Goal: Task Accomplishment & Management: Complete application form

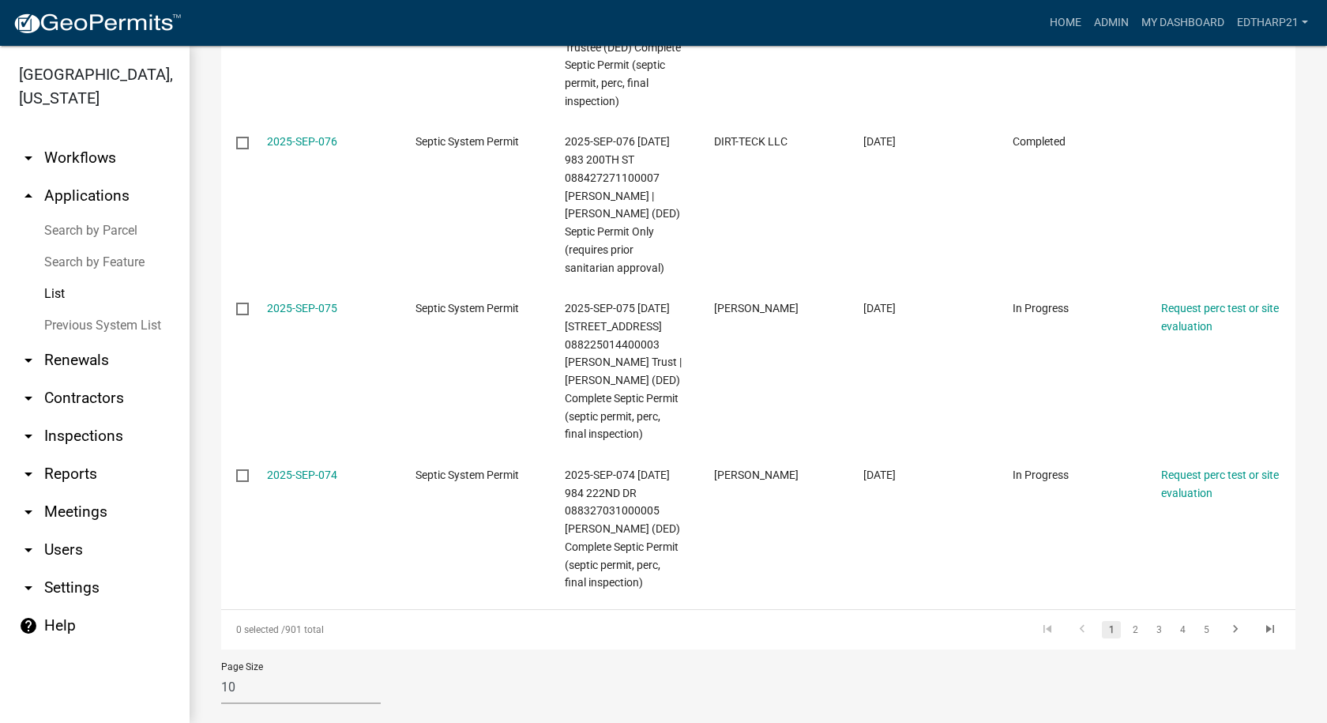
scroll to position [1093, 0]
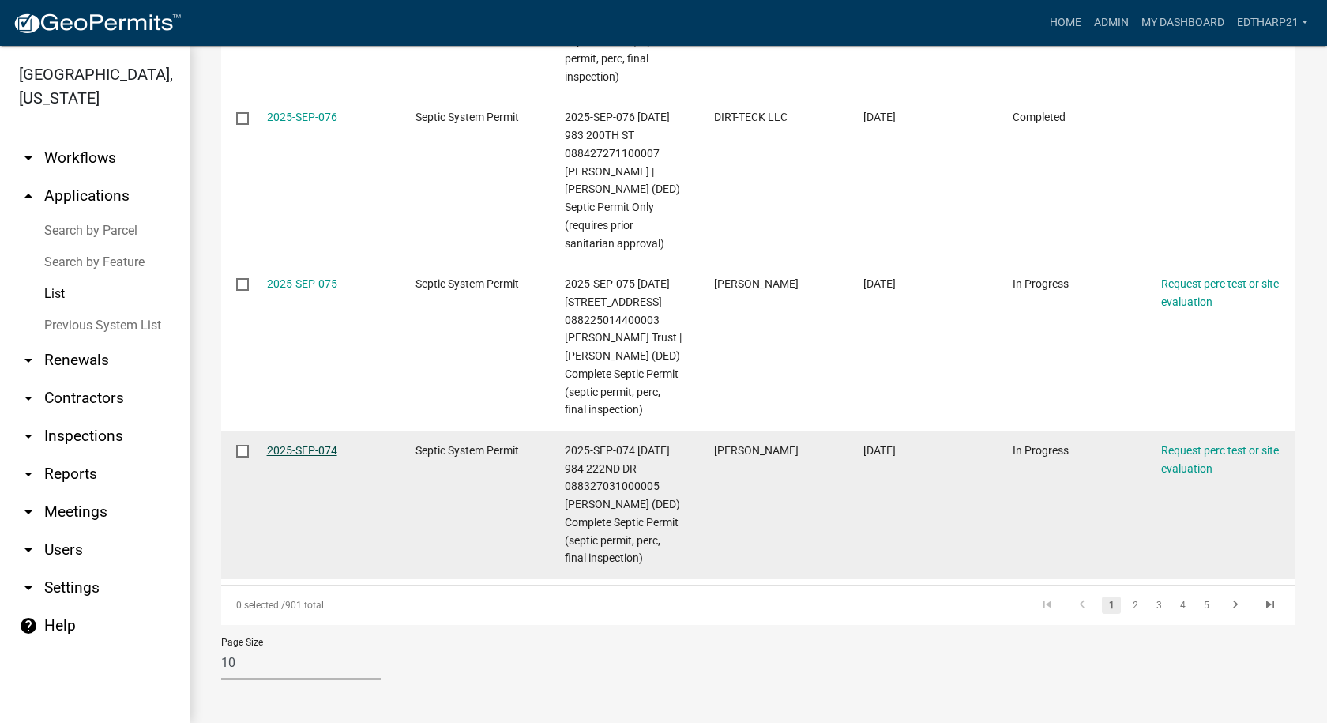
click at [326, 446] on link "2025-SEP-074" at bounding box center [302, 450] width 70 height 13
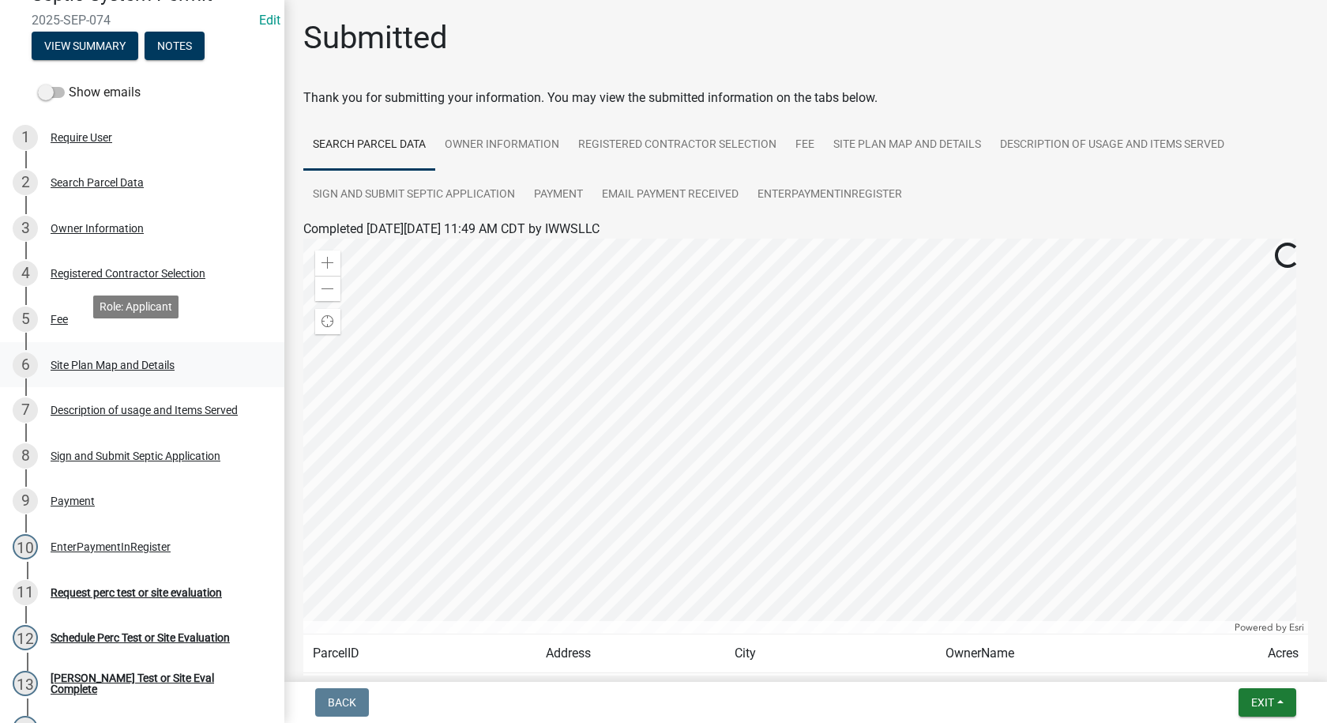
scroll to position [474, 0]
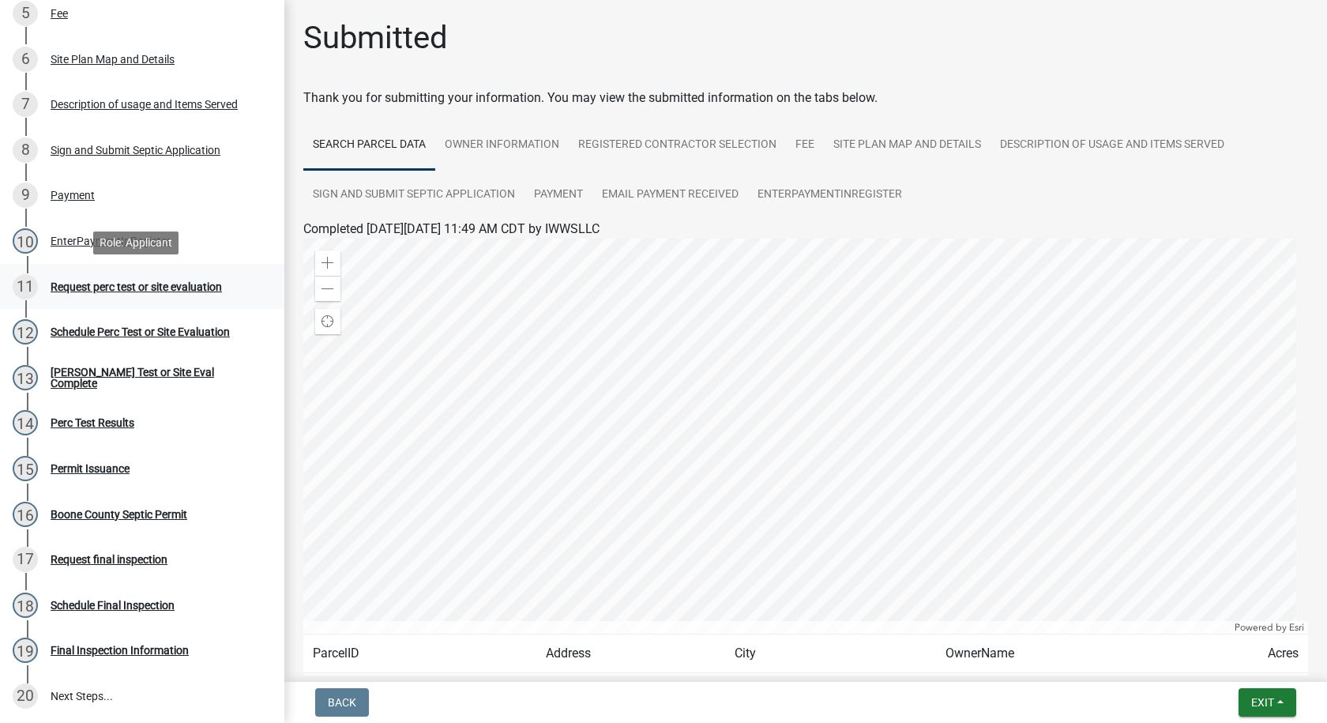
click at [122, 285] on div "Request perc test or site evaluation" at bounding box center [136, 286] width 171 height 11
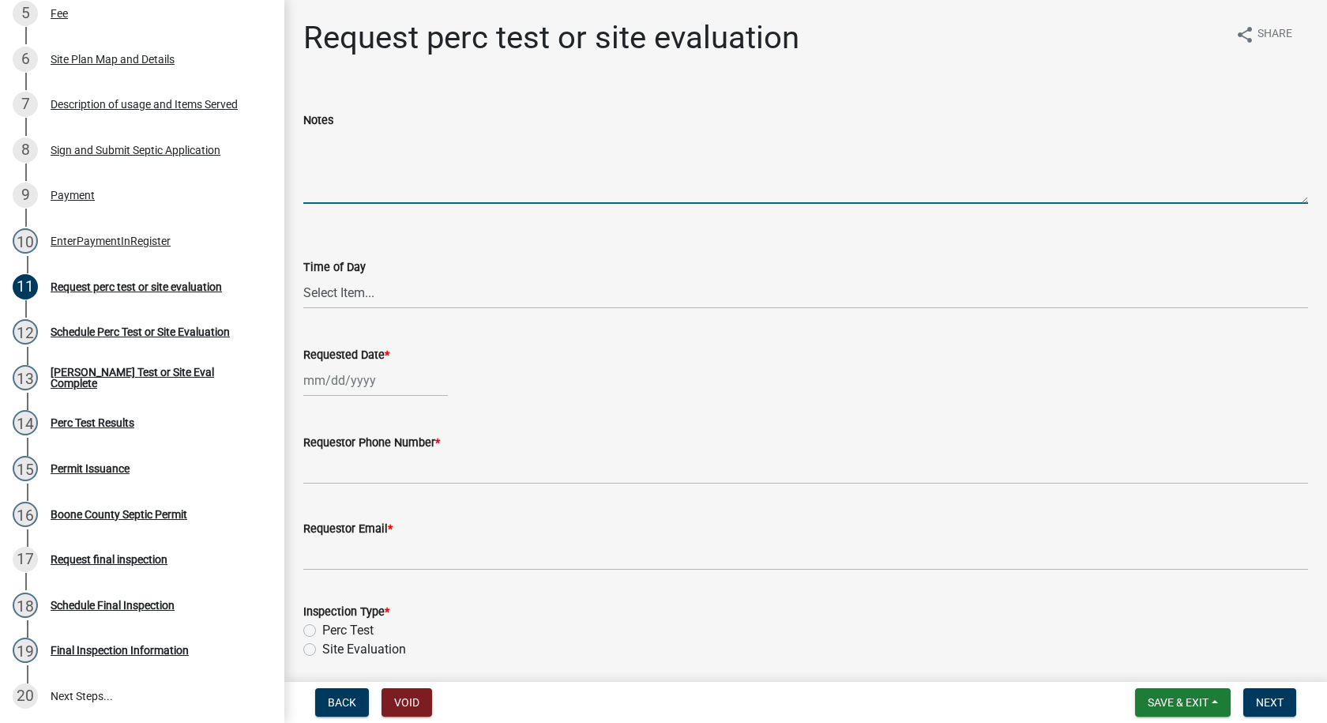
click at [314, 134] on textarea "Notes" at bounding box center [805, 167] width 1005 height 74
drag, startPoint x: 466, startPoint y: 141, endPoint x: 458, endPoint y: 280, distance: 139.3
click at [465, 141] on textarea "Performed percolation test" at bounding box center [805, 167] width 1005 height 74
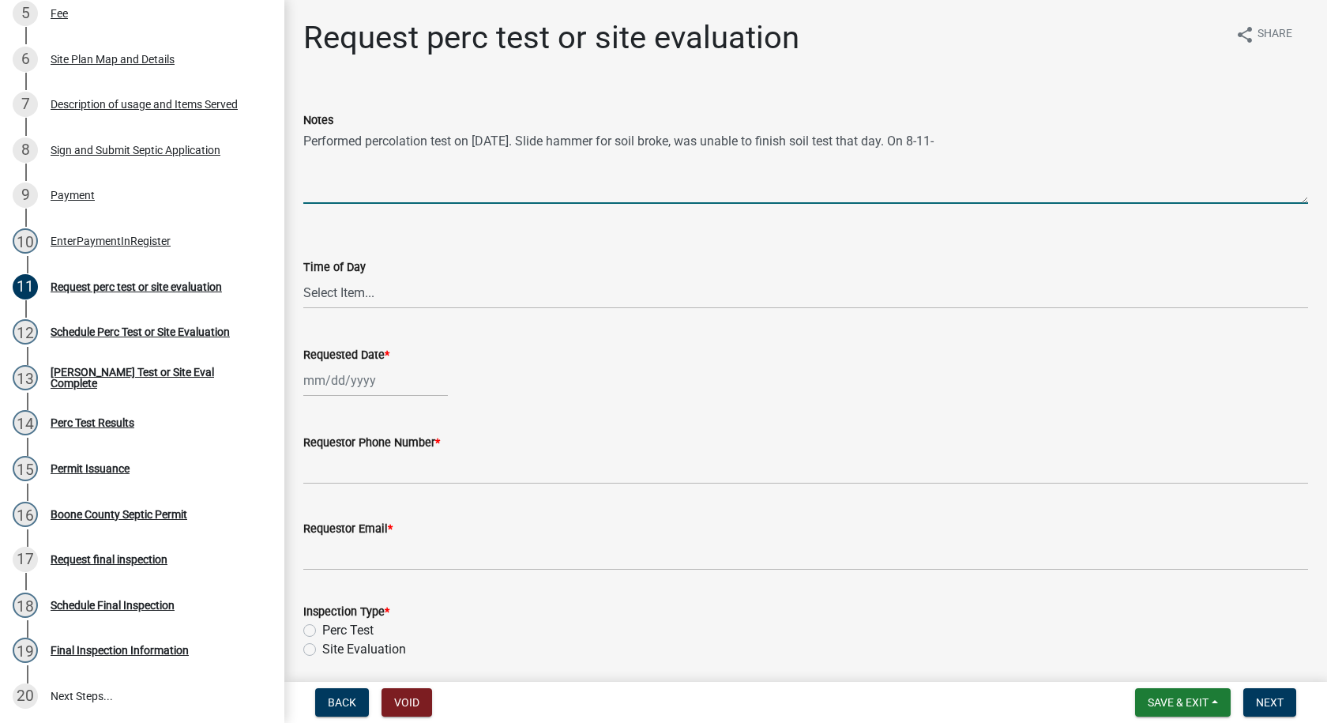
drag, startPoint x: 962, startPoint y: 142, endPoint x: 1003, endPoint y: 194, distance: 65.9
click at [962, 142] on textarea "Performed percolation test on [DATE]. Slide hammer for soil broke, was unable t…" at bounding box center [805, 167] width 1005 height 74
type textarea "Performed percolation test on [DATE]. Slide hammer for soil broke, was unable t…"
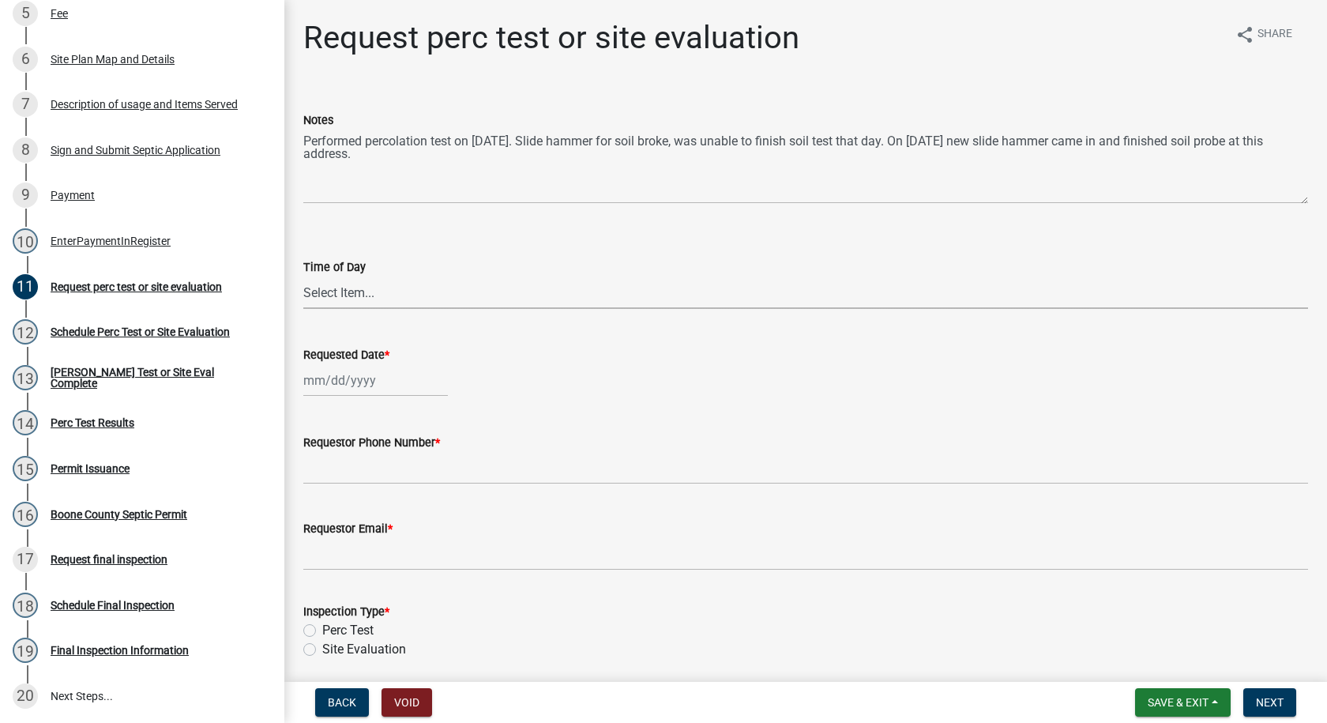
click at [347, 295] on select "Select Item... AM PM" at bounding box center [805, 293] width 1005 height 32
click at [303, 277] on select "Select Item... AM PM" at bounding box center [805, 293] width 1005 height 32
select select "6c109ef4-37e2-45c6-b0e8-db9b1cf7fb51"
click at [341, 385] on div at bounding box center [375, 380] width 145 height 32
select select "8"
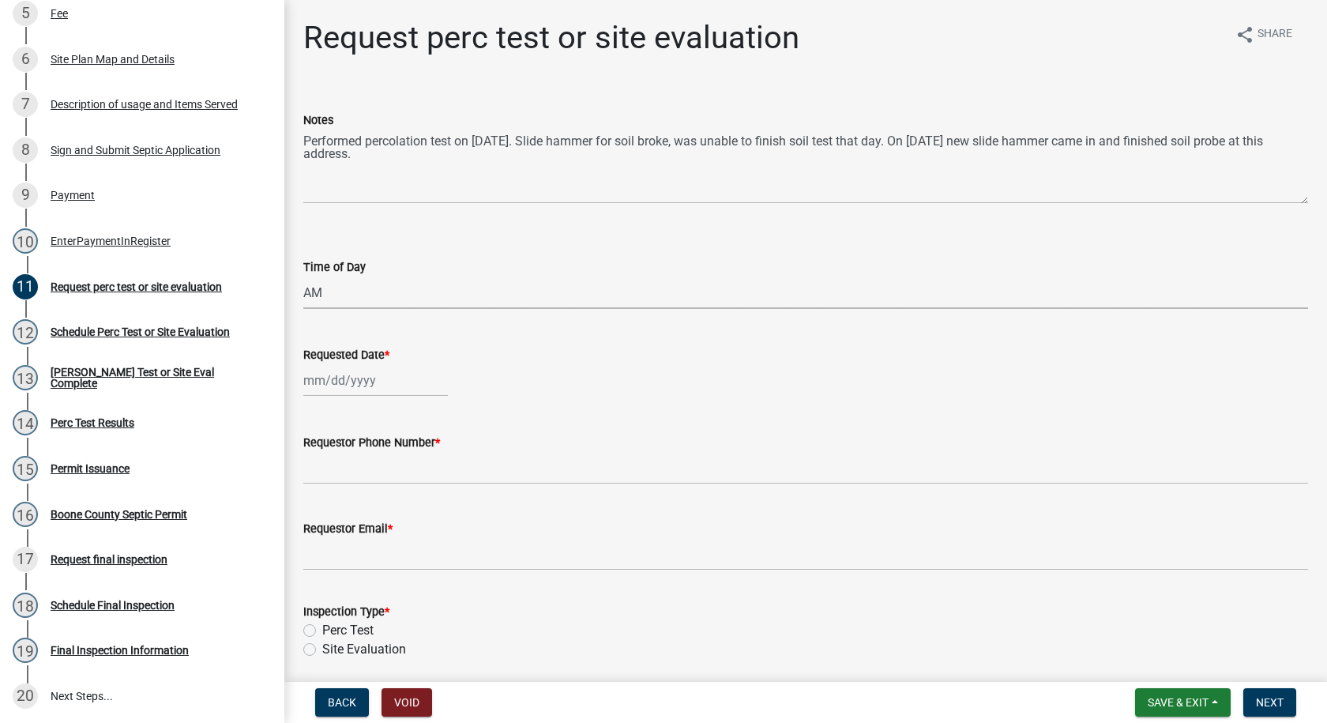
select select "2025"
click at [320, 510] on div "11" at bounding box center [319, 515] width 25 height 25
type input "[DATE]"
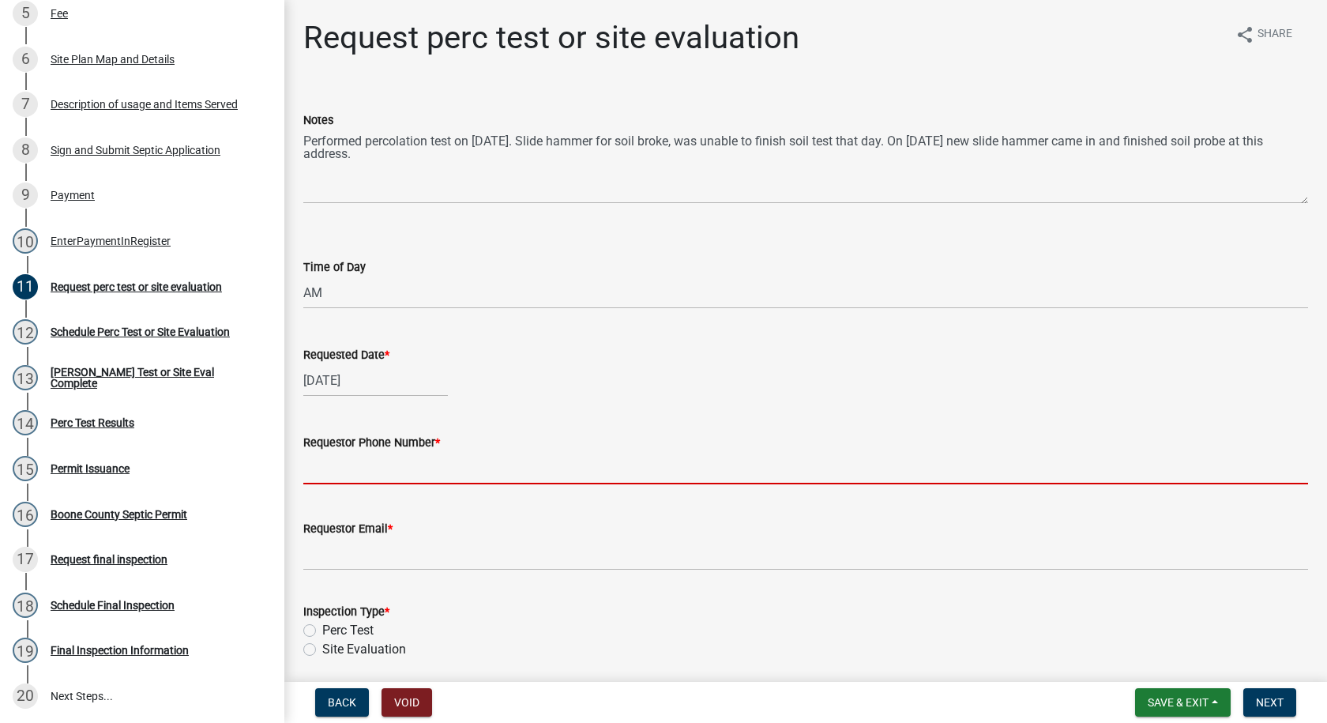
click at [330, 482] on input "Requestor Phone Number *" at bounding box center [805, 468] width 1005 height 32
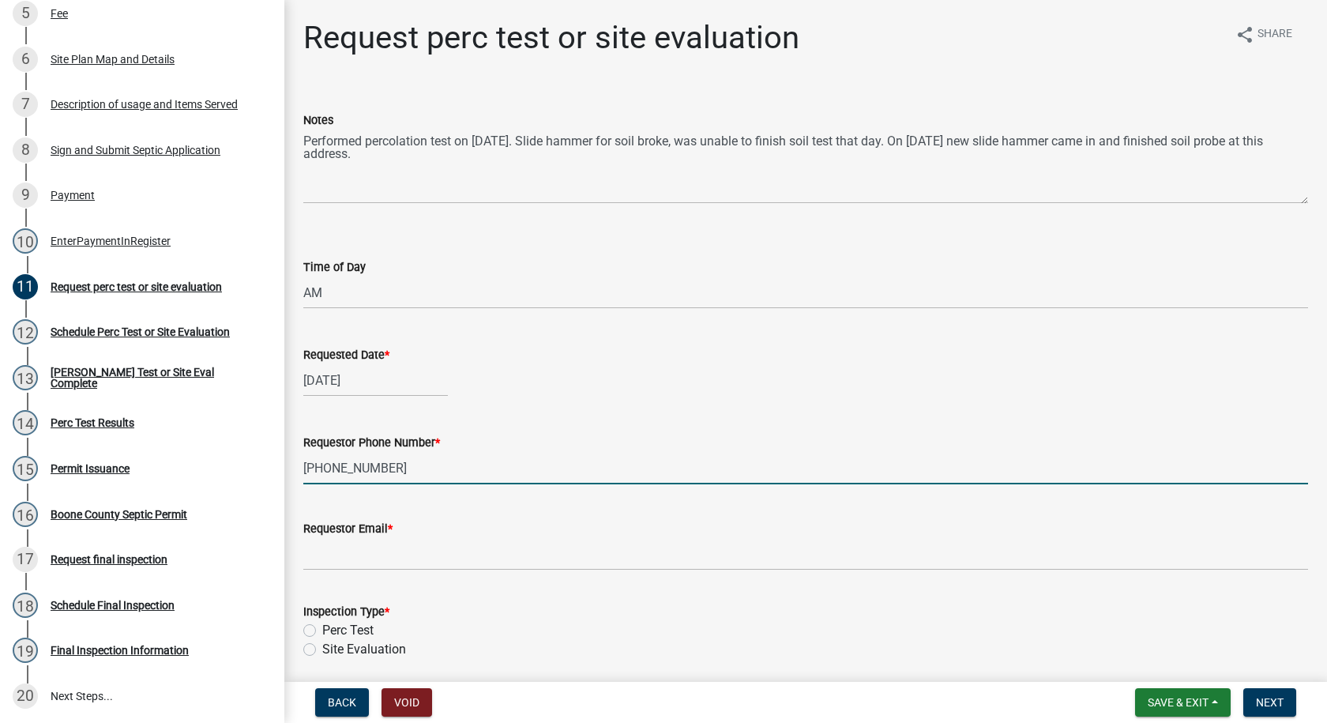
type input "[PHONE_NUMBER]"
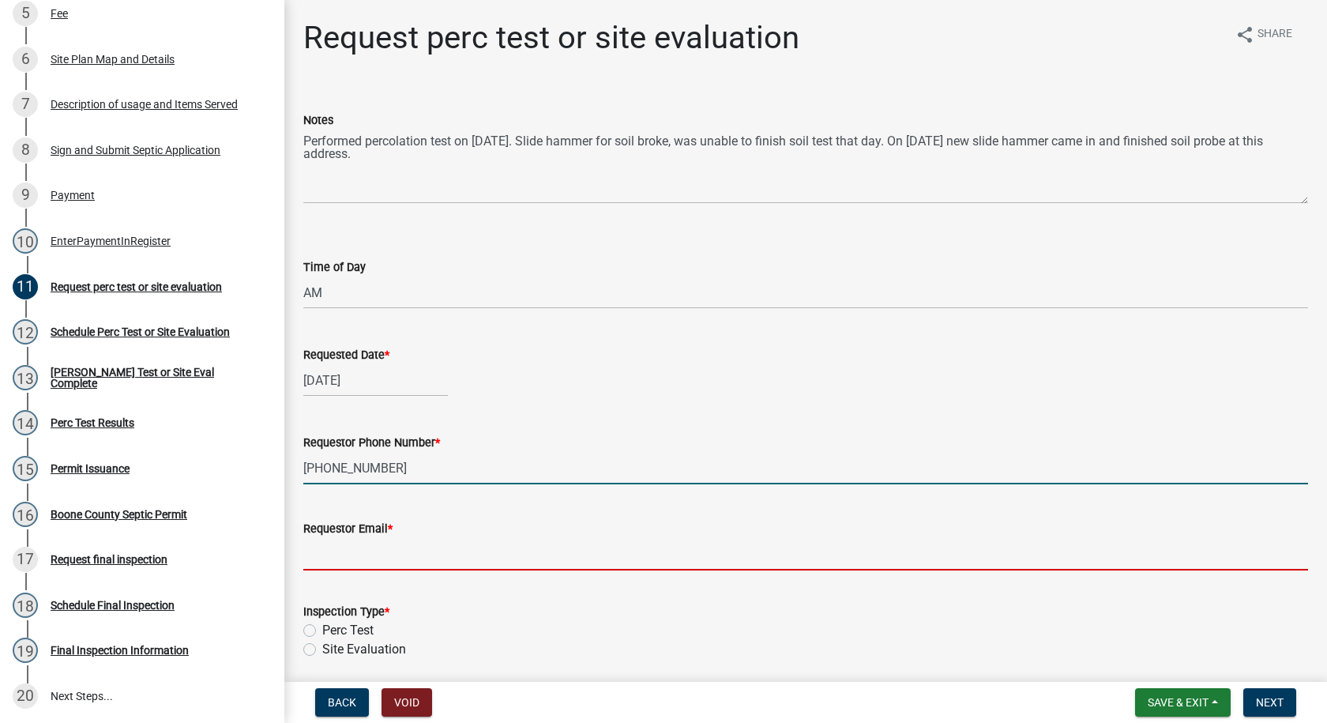
drag, startPoint x: 363, startPoint y: 549, endPoint x: 376, endPoint y: 544, distance: 14.5
click at [363, 549] on input "Requestor Email *" at bounding box center [805, 554] width 1005 height 32
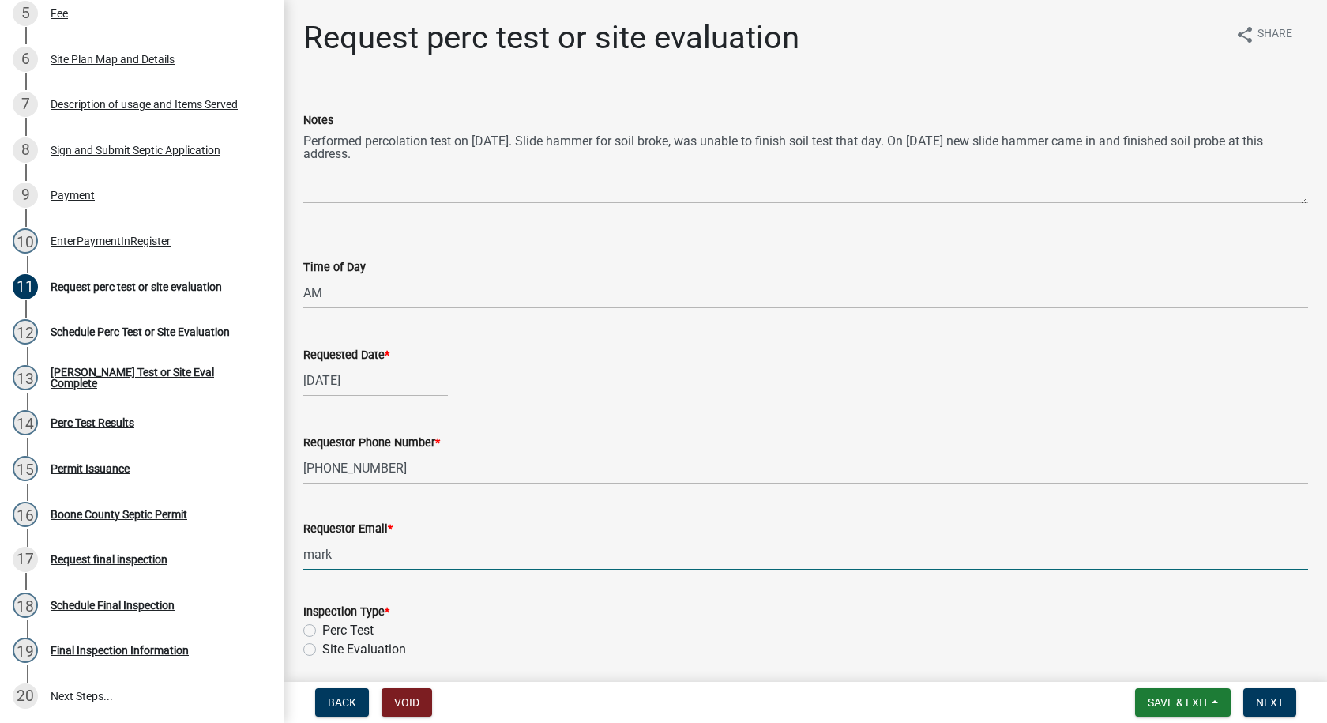
type input "[EMAIL_ADDRESS][DOMAIN_NAME]"
click at [322, 629] on label "Perc Test" at bounding box center [347, 630] width 51 height 19
click at [322, 629] on input "Perc Test" at bounding box center [327, 626] width 10 height 10
radio input "true"
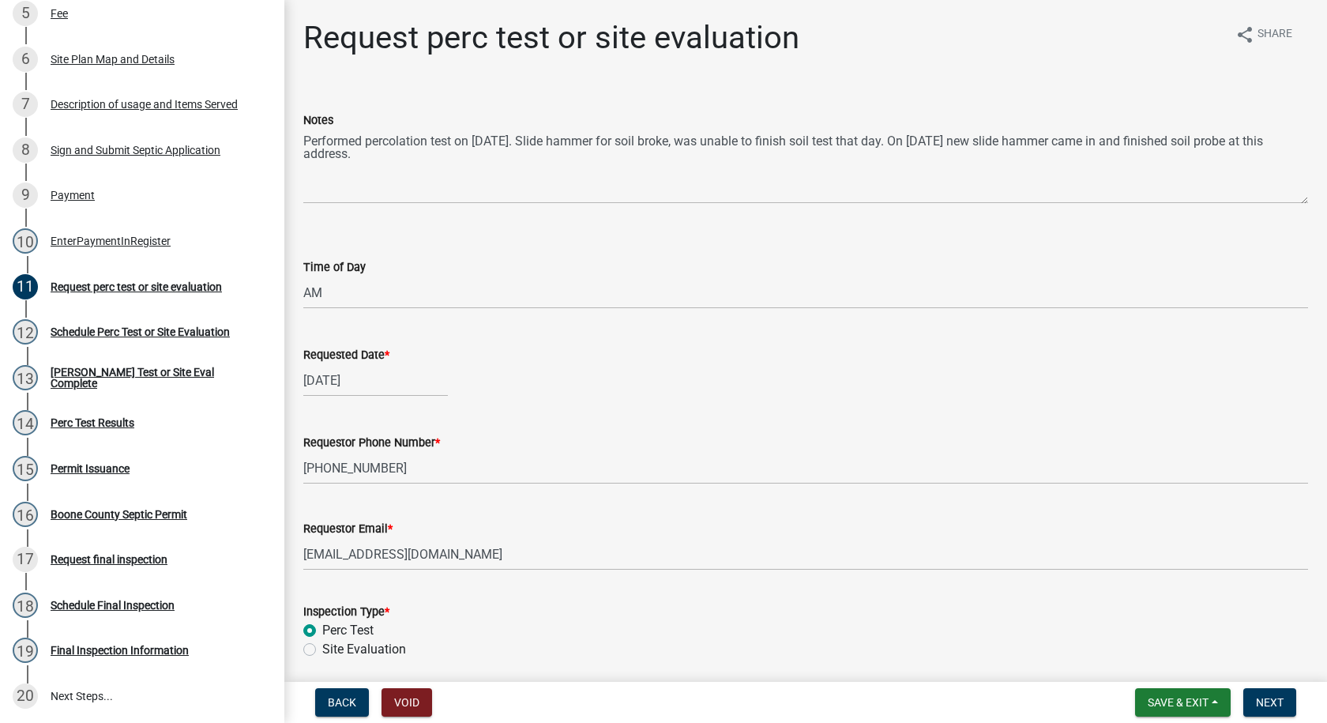
scroll to position [145, 0]
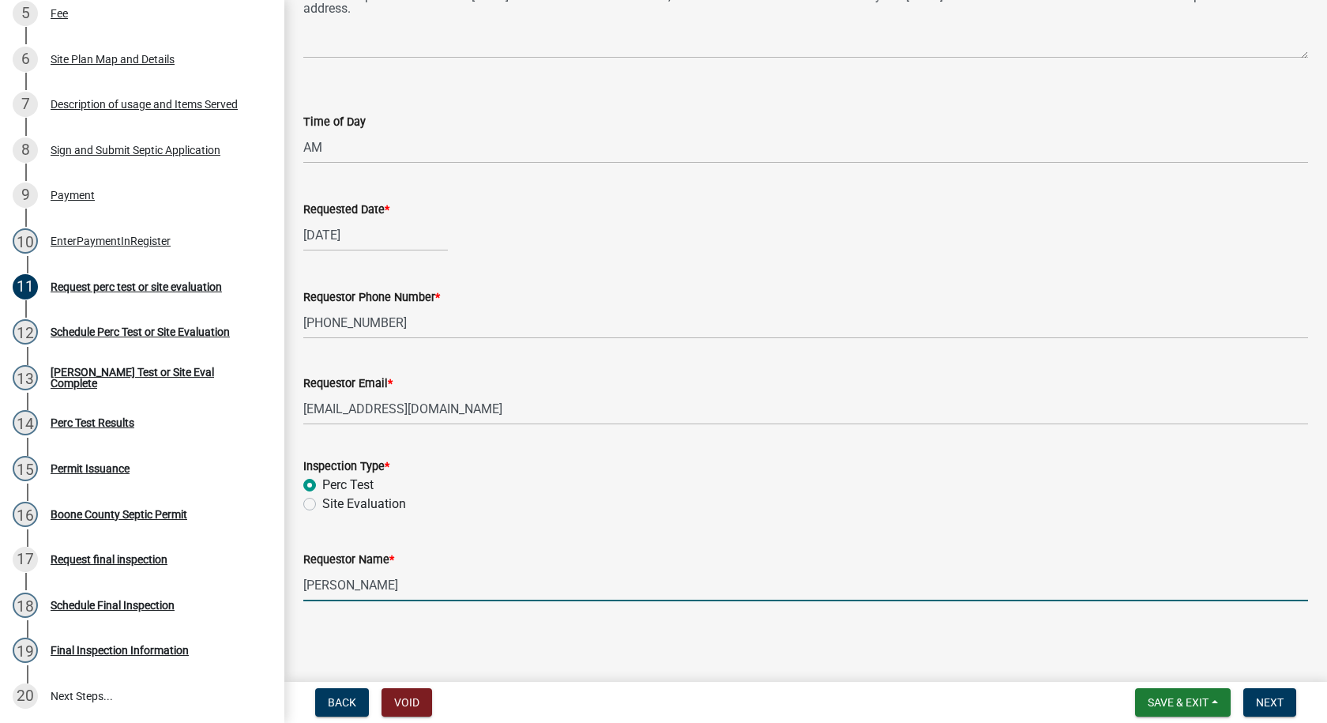
click at [378, 595] on input "[PERSON_NAME]" at bounding box center [805, 585] width 1005 height 32
type input "W"
type input "[PERSON_NAME]"
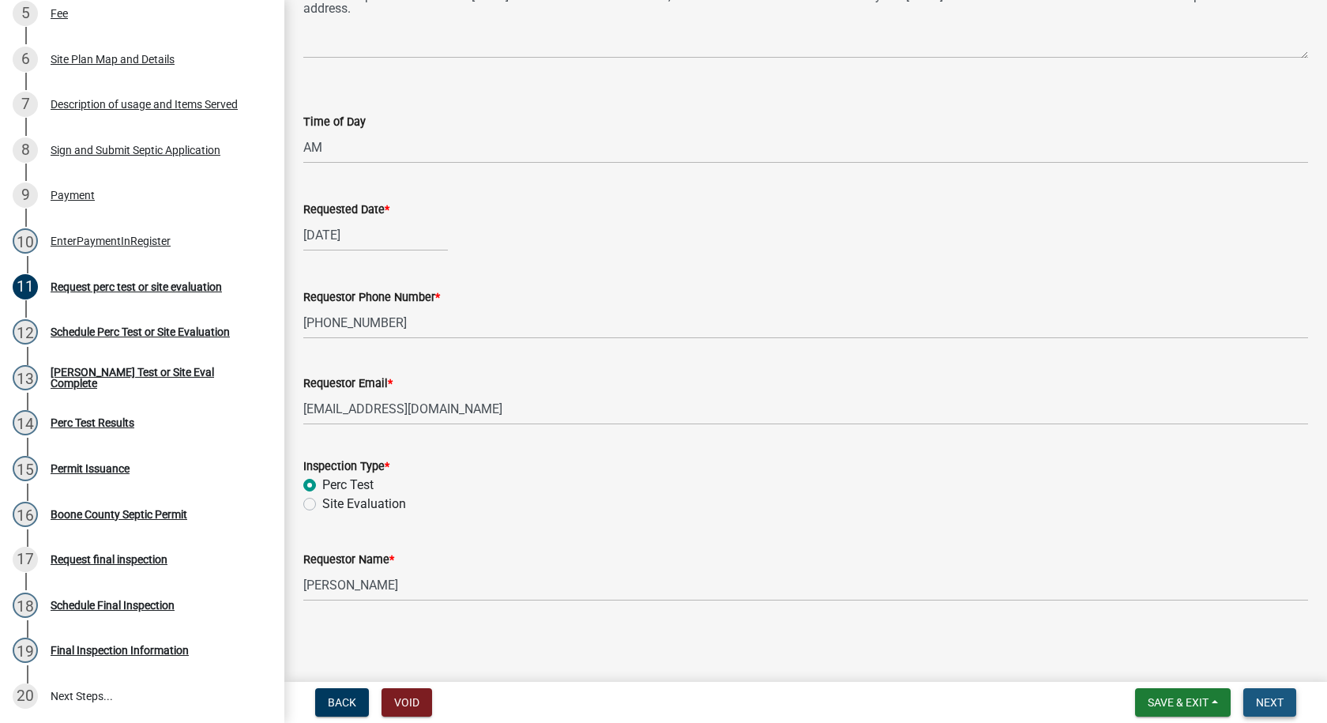
click at [1256, 696] on button "Next" at bounding box center [1270, 702] width 53 height 28
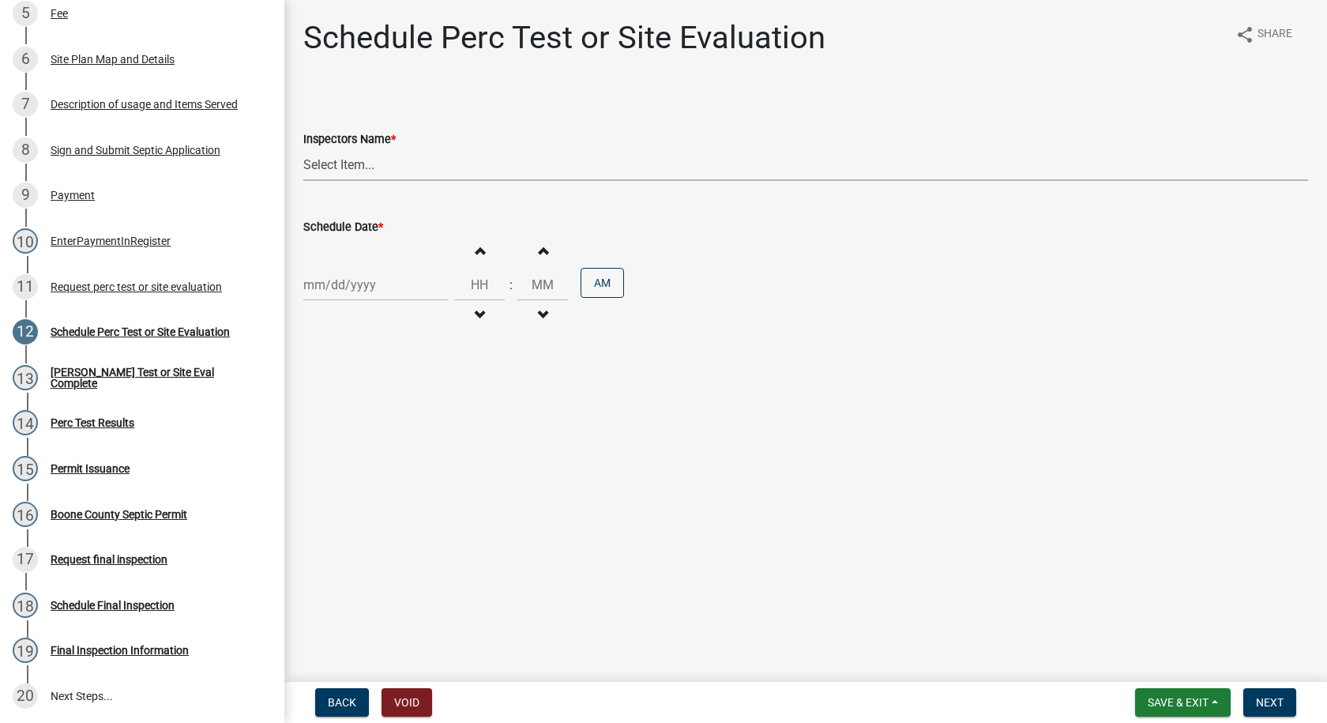
click at [357, 166] on select "Select Item... EdTharp21 (EdTharp21) mspeers ([PERSON_NAME]) WandaCox ([PERSON_…" at bounding box center [805, 165] width 1005 height 32
select select "1166babb-7ce8-442f-9c4a-1180ef3e1882"
click at [303, 149] on select "Select Item... EdTharp21 (EdTharp21) mspeers ([PERSON_NAME]) WandaCox ([PERSON_…" at bounding box center [805, 165] width 1005 height 32
select select "8"
select select "2025"
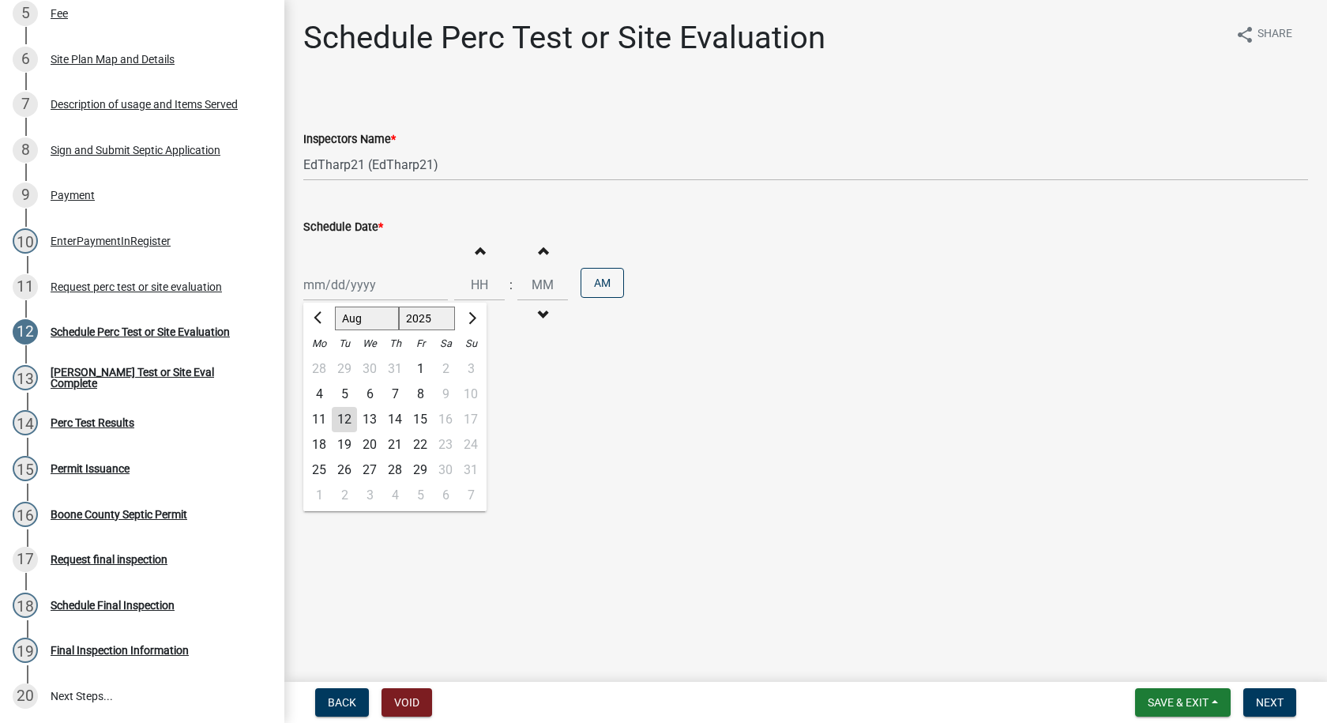
click at [339, 284] on div "[PERSON_NAME] Feb Mar Apr [PERSON_NAME][DATE] Oct Nov [DATE] 1526 1527 1528 152…" at bounding box center [375, 285] width 145 height 32
click at [320, 422] on div "11" at bounding box center [319, 419] width 25 height 25
type input "[DATE]"
click at [476, 310] on span "button" at bounding box center [480, 315] width 8 height 13
type input "11"
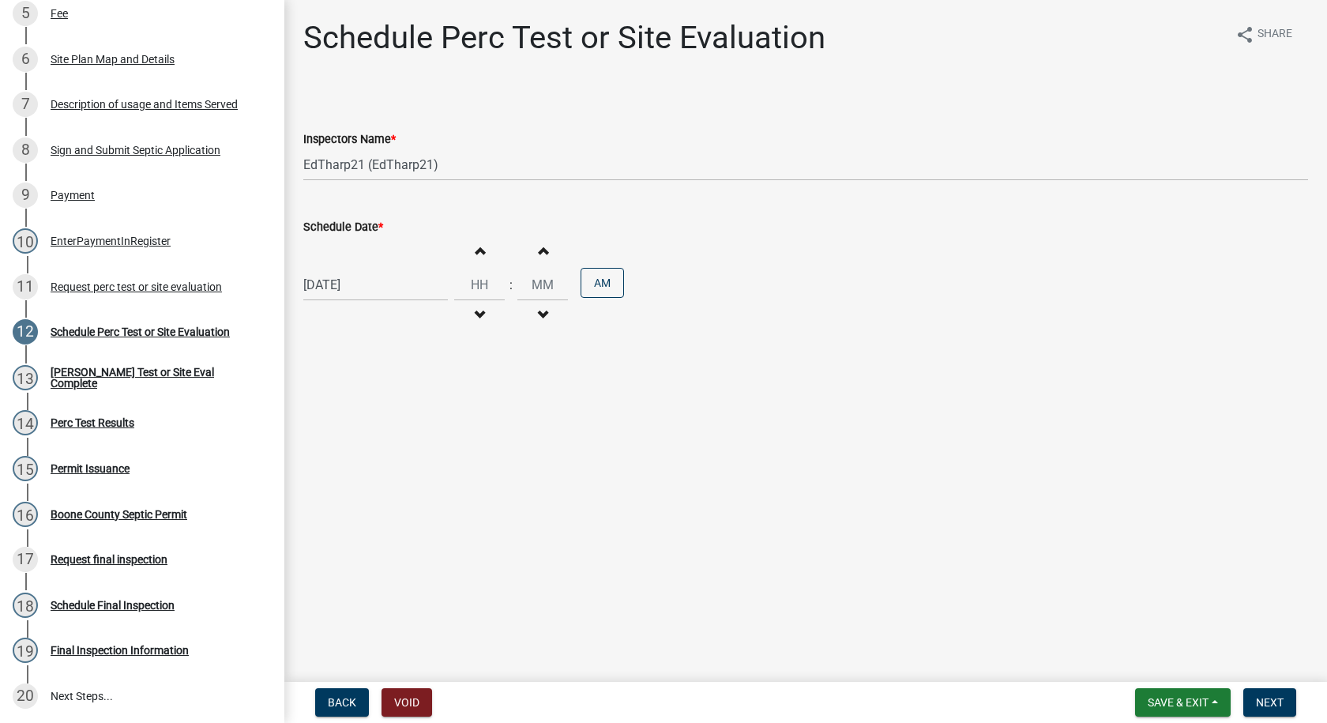
type input "00"
click at [476, 310] on span "button" at bounding box center [480, 315] width 8 height 13
type input "09"
click at [597, 290] on button "PM" at bounding box center [602, 283] width 43 height 30
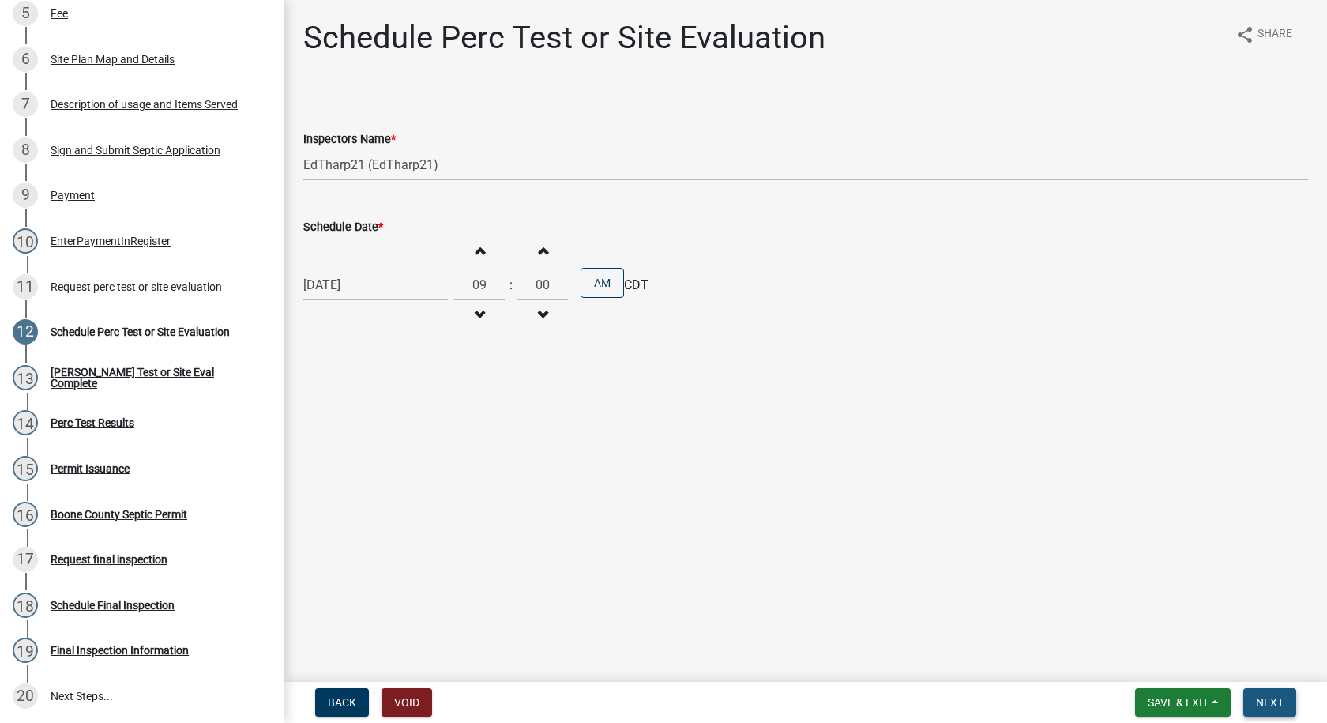
click at [1251, 699] on button "Next" at bounding box center [1270, 702] width 53 height 28
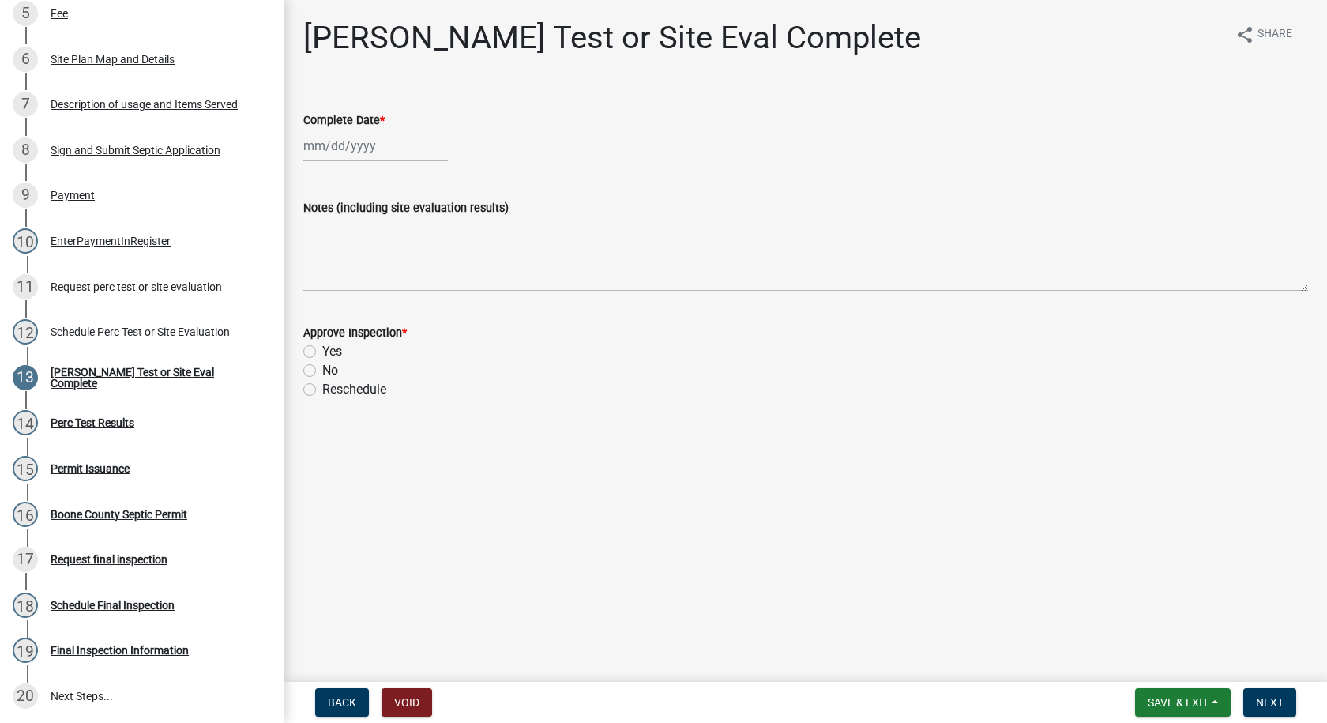
click at [330, 151] on div at bounding box center [375, 146] width 145 height 32
select select "8"
select select "2025"
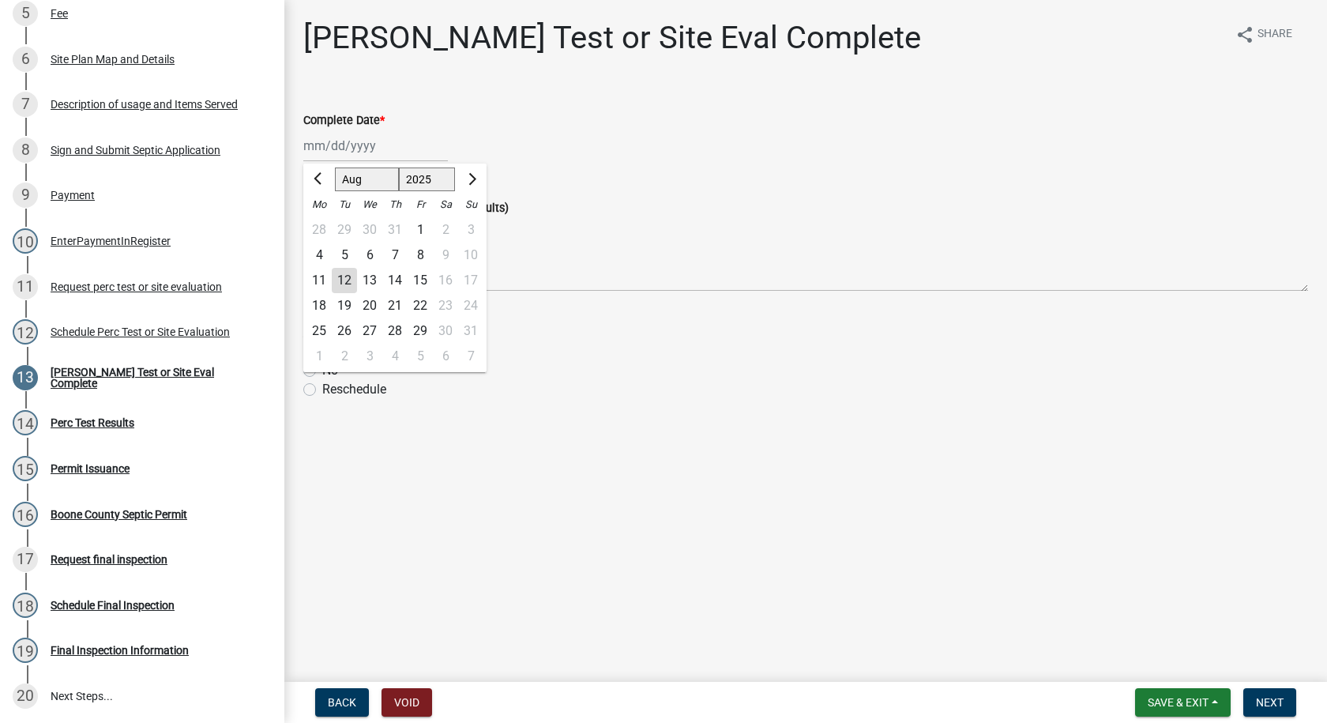
click at [313, 273] on div "11" at bounding box center [319, 280] width 25 height 25
type input "[DATE]"
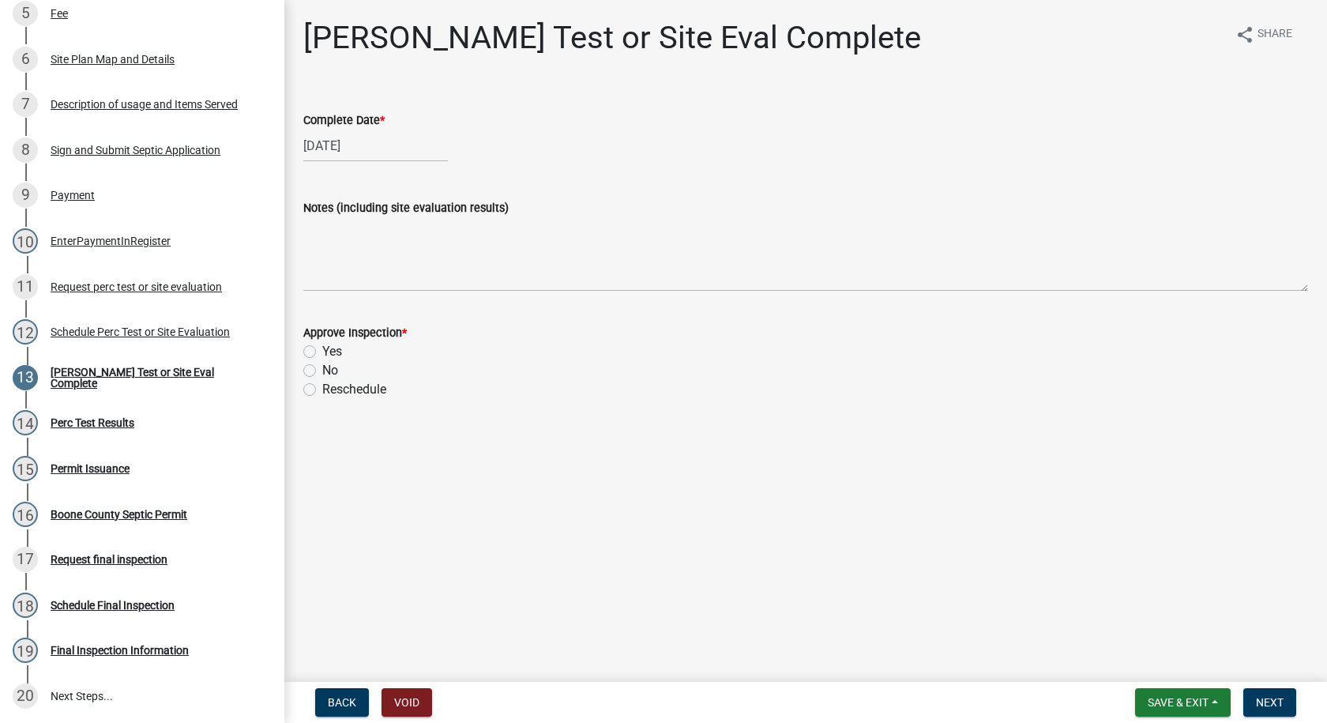
click at [322, 354] on label "Yes" at bounding box center [332, 351] width 20 height 19
click at [322, 352] on input "Yes" at bounding box center [327, 347] width 10 height 10
radio input "true"
click at [1253, 697] on button "Next" at bounding box center [1270, 702] width 53 height 28
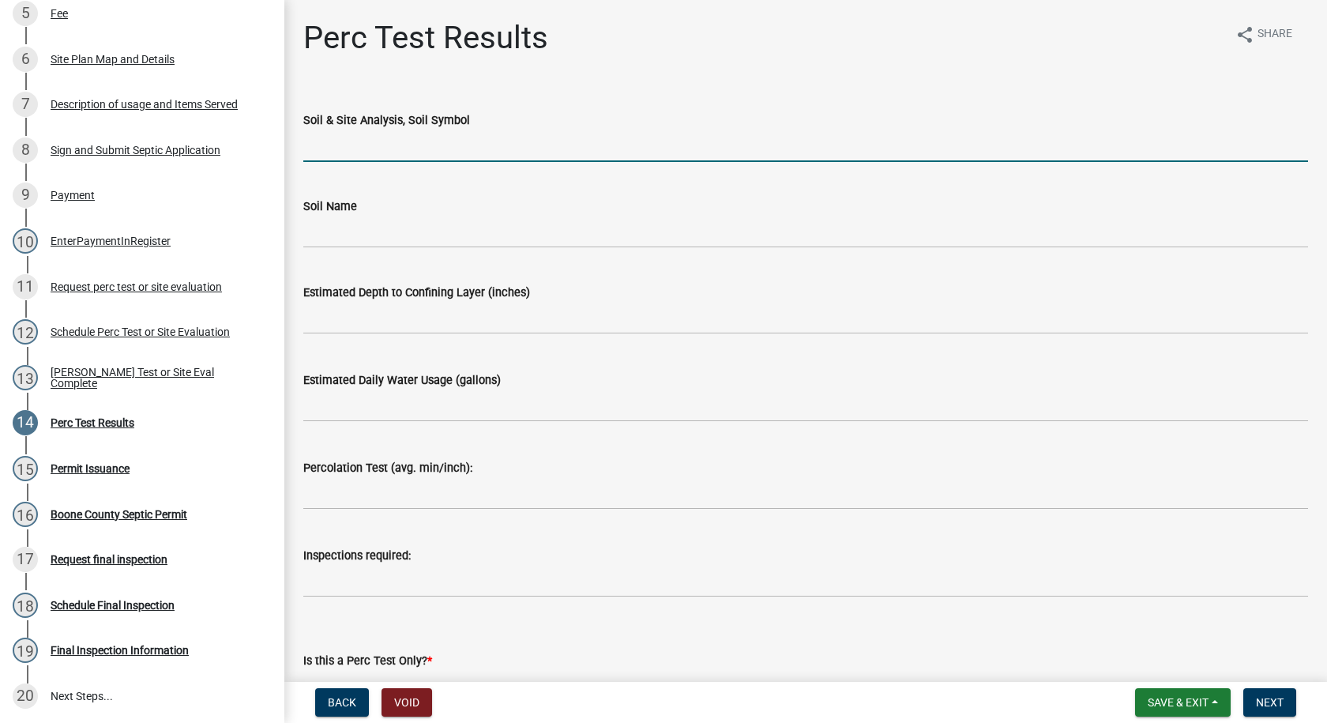
click at [338, 149] on input "Soil & Site Analysis, Soil Symbol" at bounding box center [805, 146] width 1005 height 32
type input "L168B"
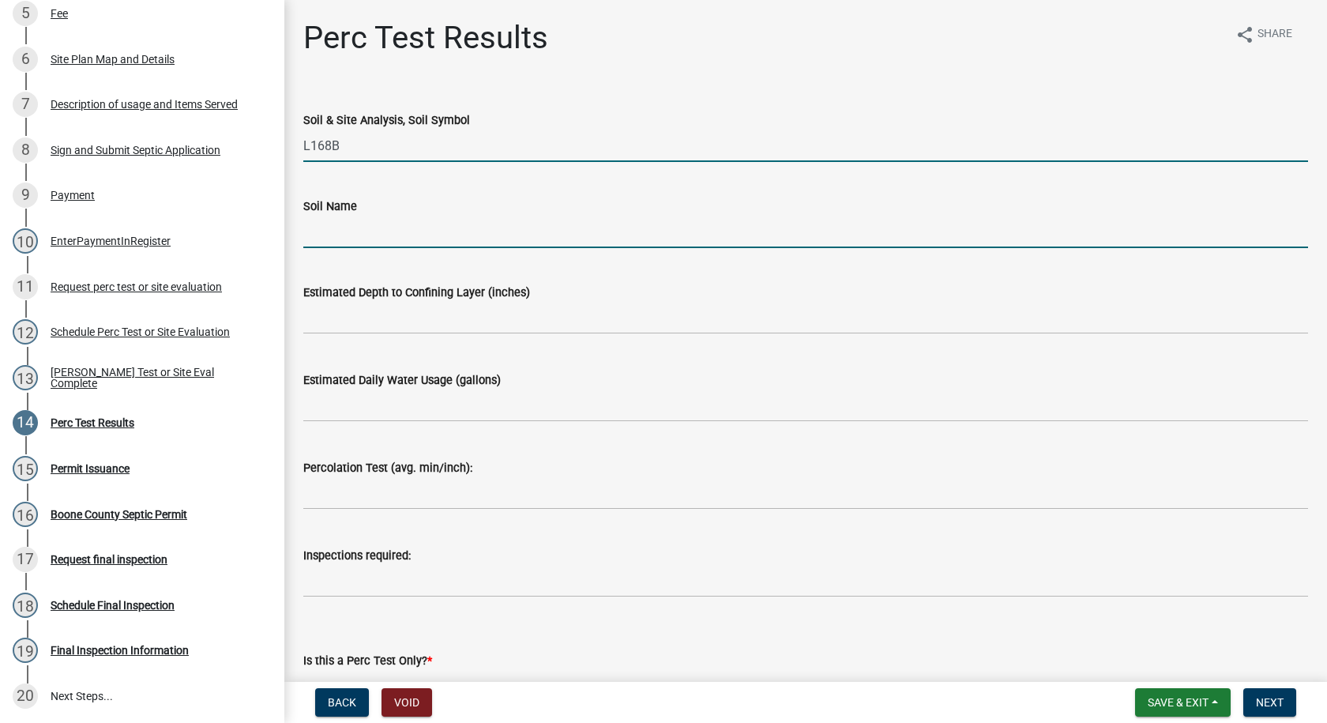
click at [347, 236] on input "Soil Name" at bounding box center [805, 232] width 1005 height 32
type input "[PERSON_NAME]"
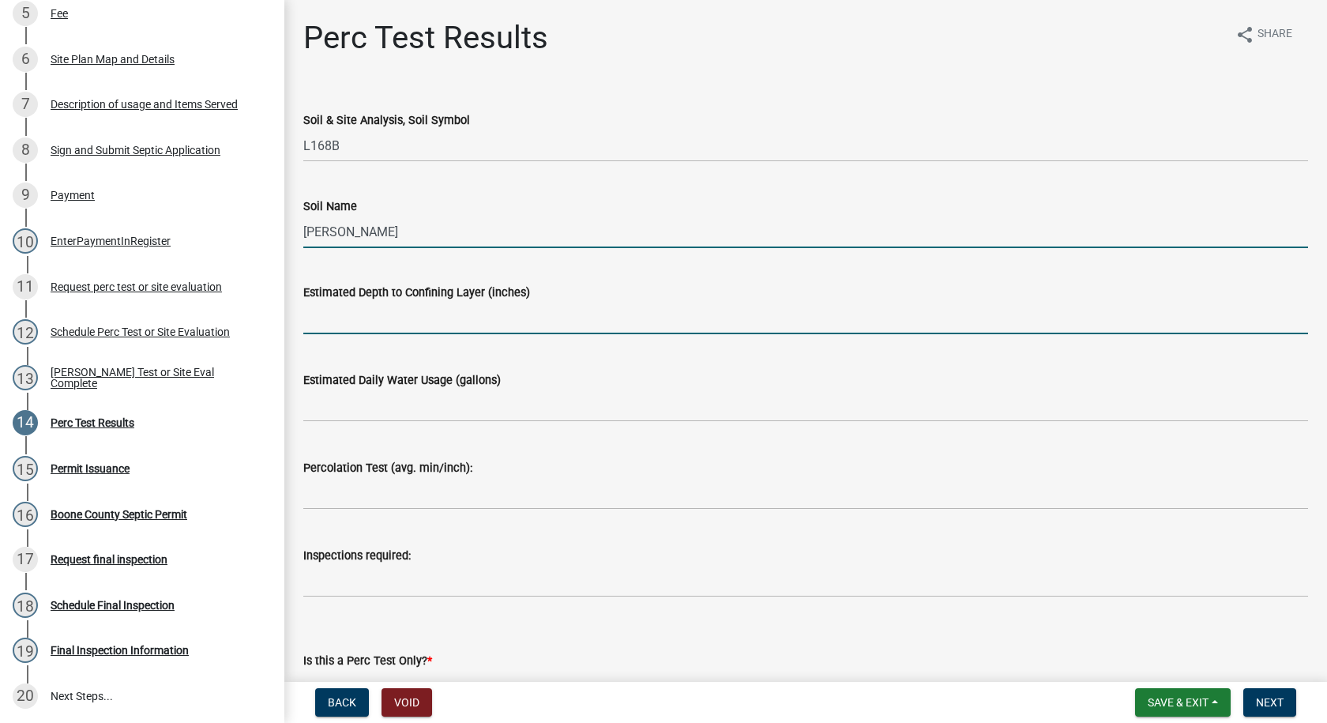
click at [400, 324] on input "text" at bounding box center [805, 318] width 1005 height 32
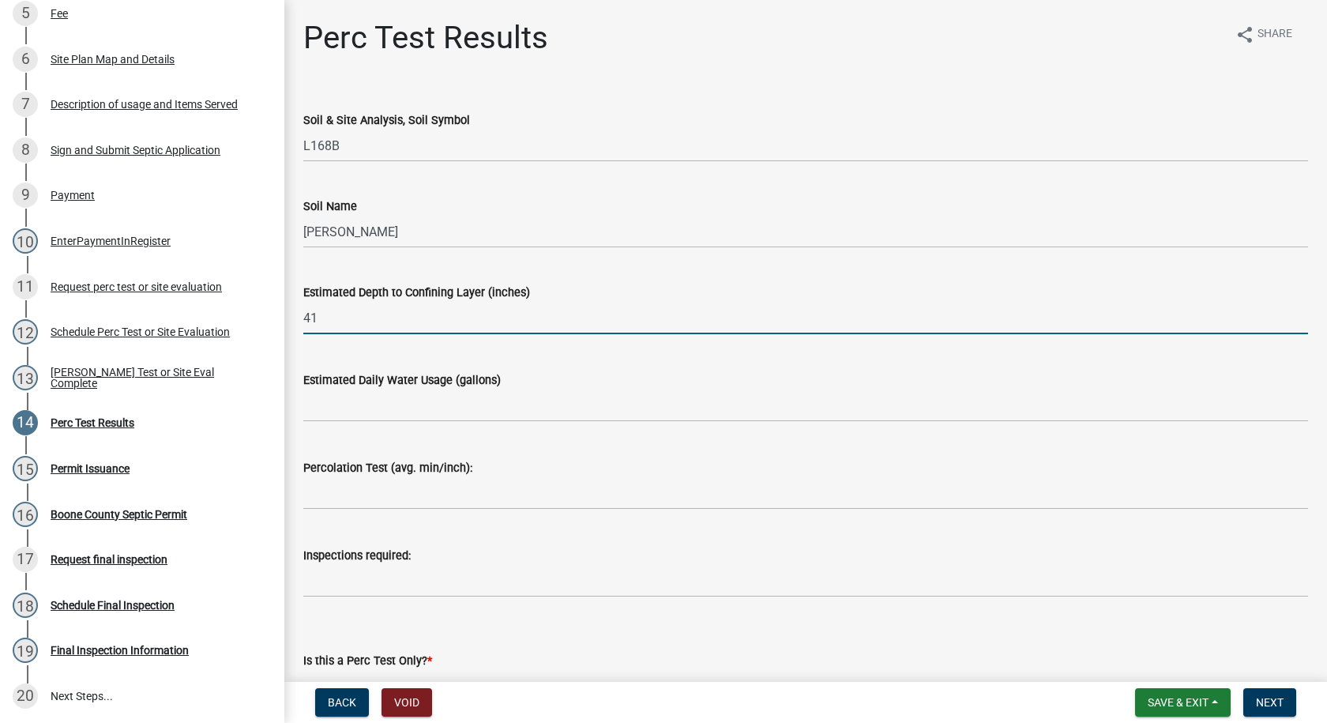
type input "41"
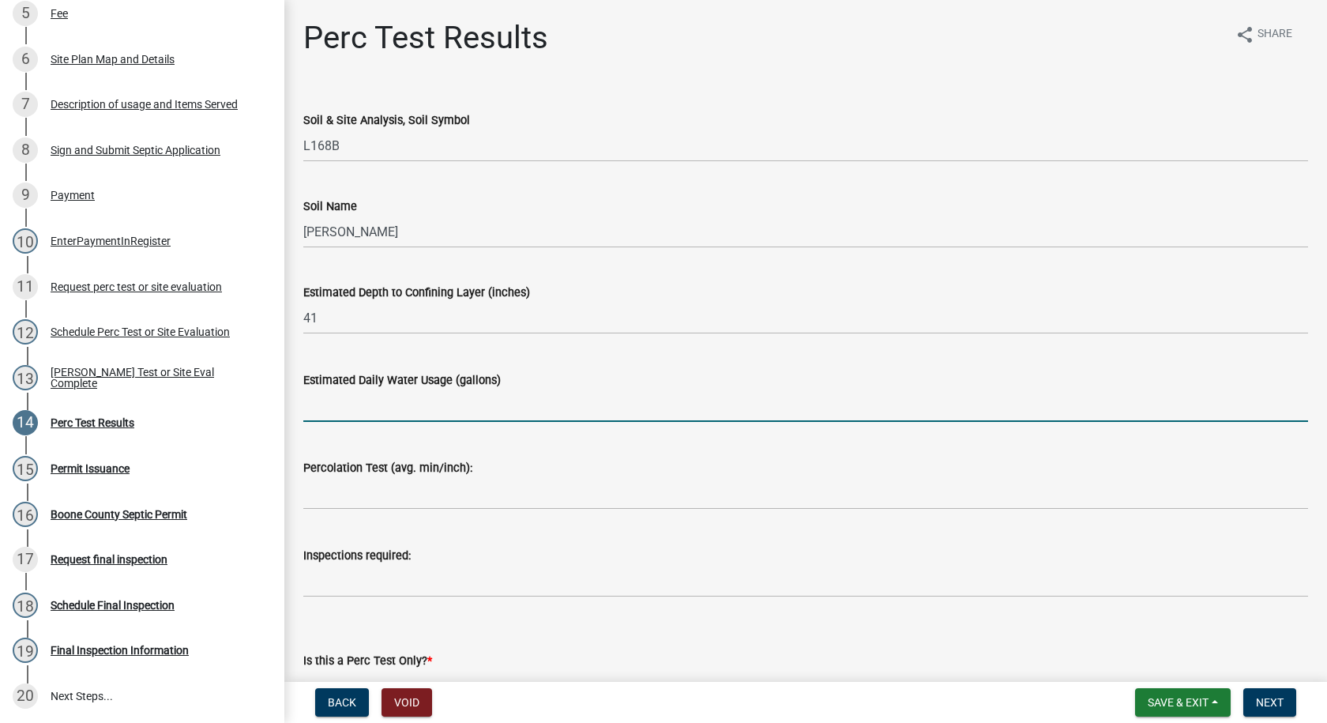
click at [386, 406] on input "text" at bounding box center [805, 406] width 1005 height 32
type input "450"
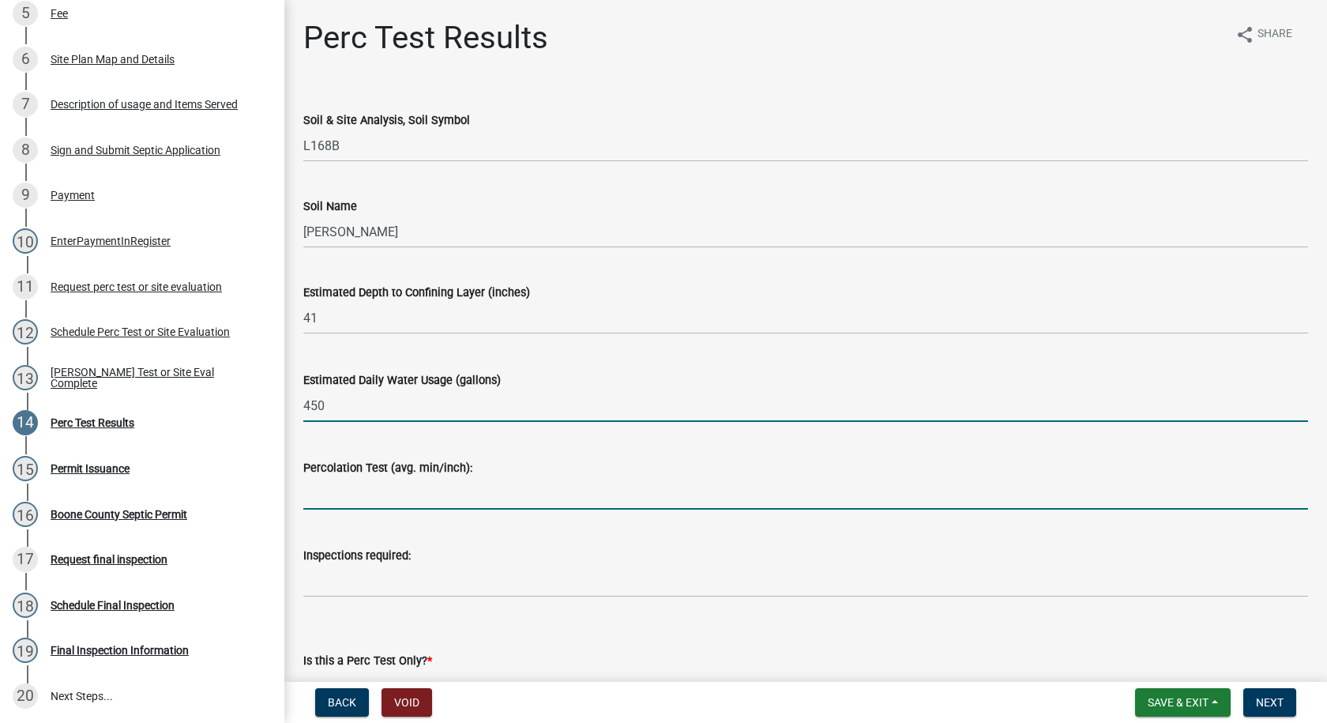
click at [379, 493] on input "text" at bounding box center [805, 493] width 1005 height 32
click at [311, 491] on input "text" at bounding box center [805, 493] width 1005 height 32
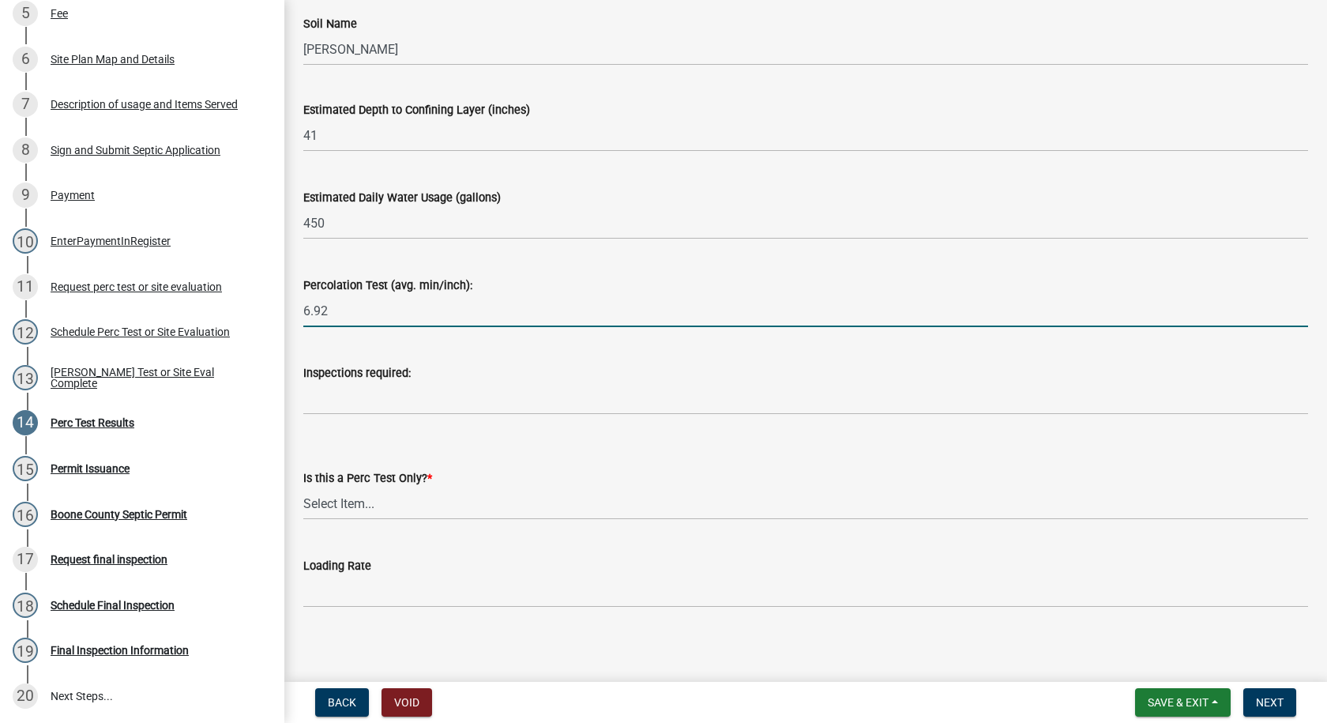
scroll to position [190, 0]
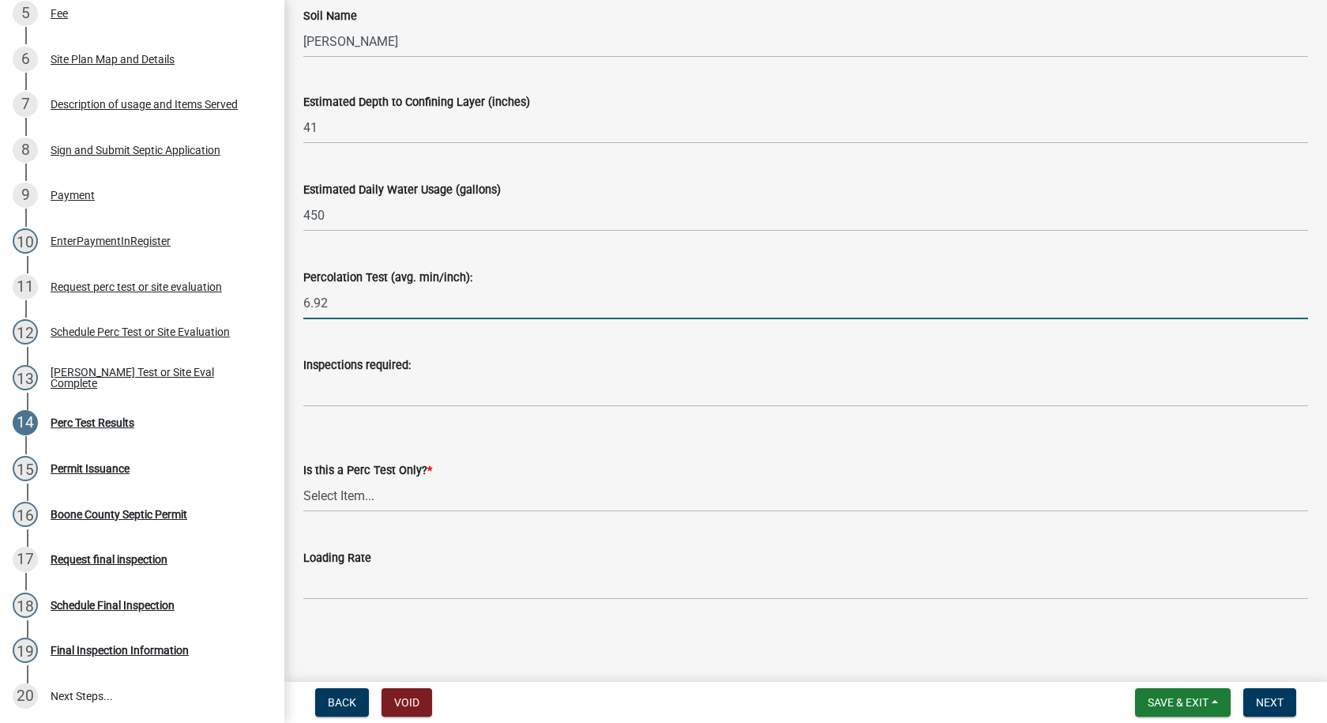
type input "6.92"
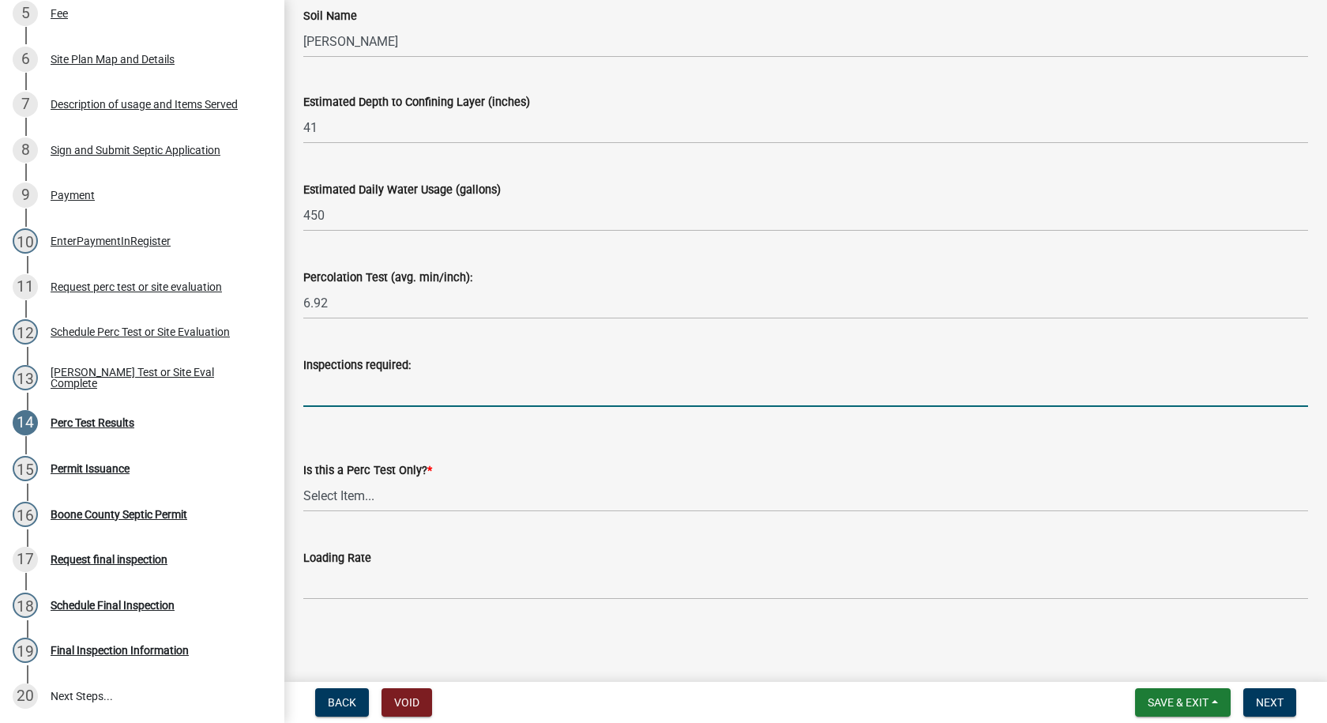
click at [309, 388] on input "Inspections required:" at bounding box center [805, 391] width 1005 height 32
type input "Final and Squirt test"
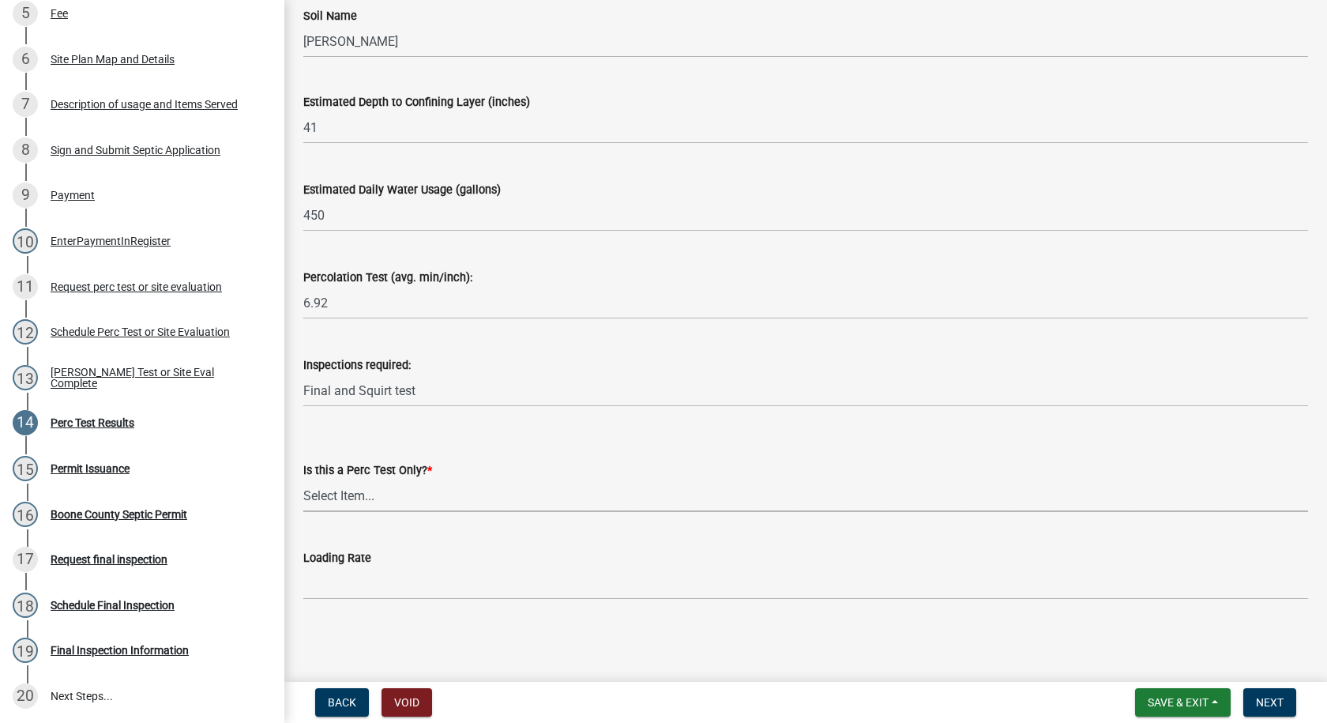
click at [372, 499] on select "Select Item... Yes No" at bounding box center [805, 496] width 1005 height 32
click at [303, 480] on select "Select Item... Yes No" at bounding box center [805, 496] width 1005 height 32
select select "24454754-256b-47dd-bfd0-3cbbb785a58c"
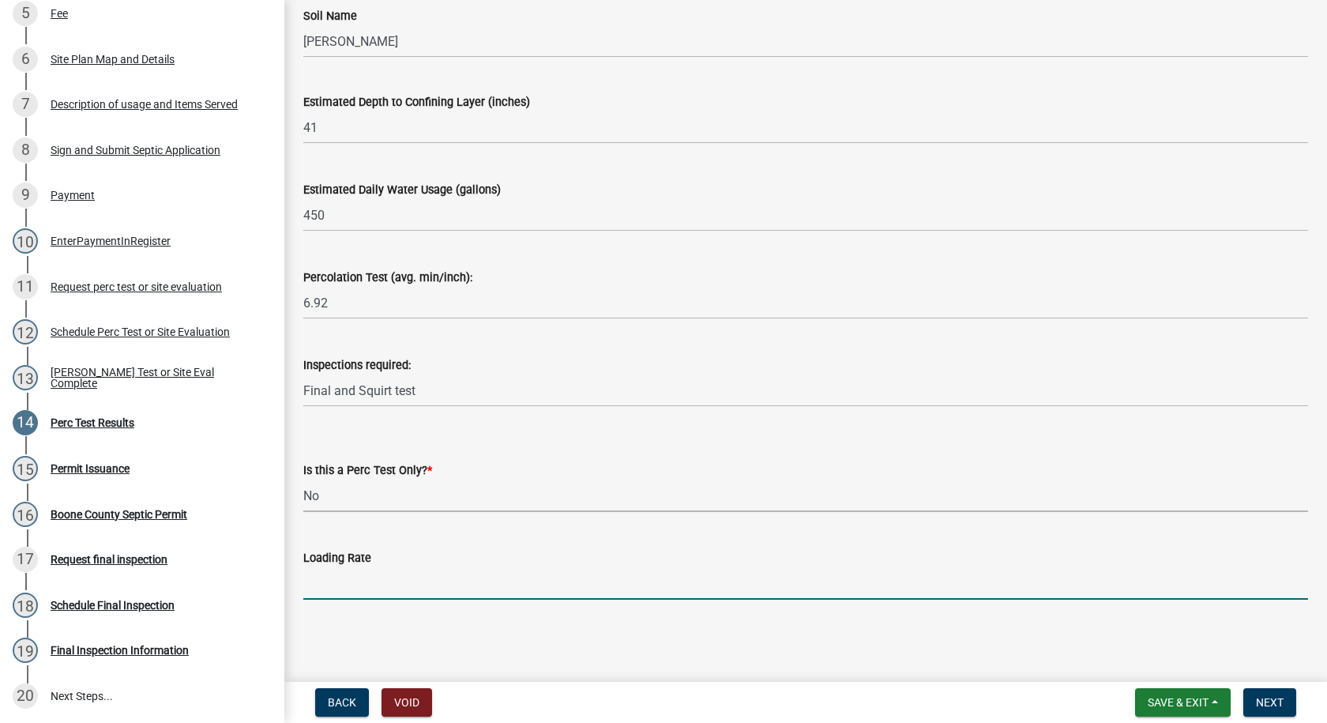
click at [327, 587] on input "text" at bounding box center [805, 583] width 1005 height 32
type input "0.8"
click at [1259, 701] on span "Next" at bounding box center [1270, 702] width 28 height 13
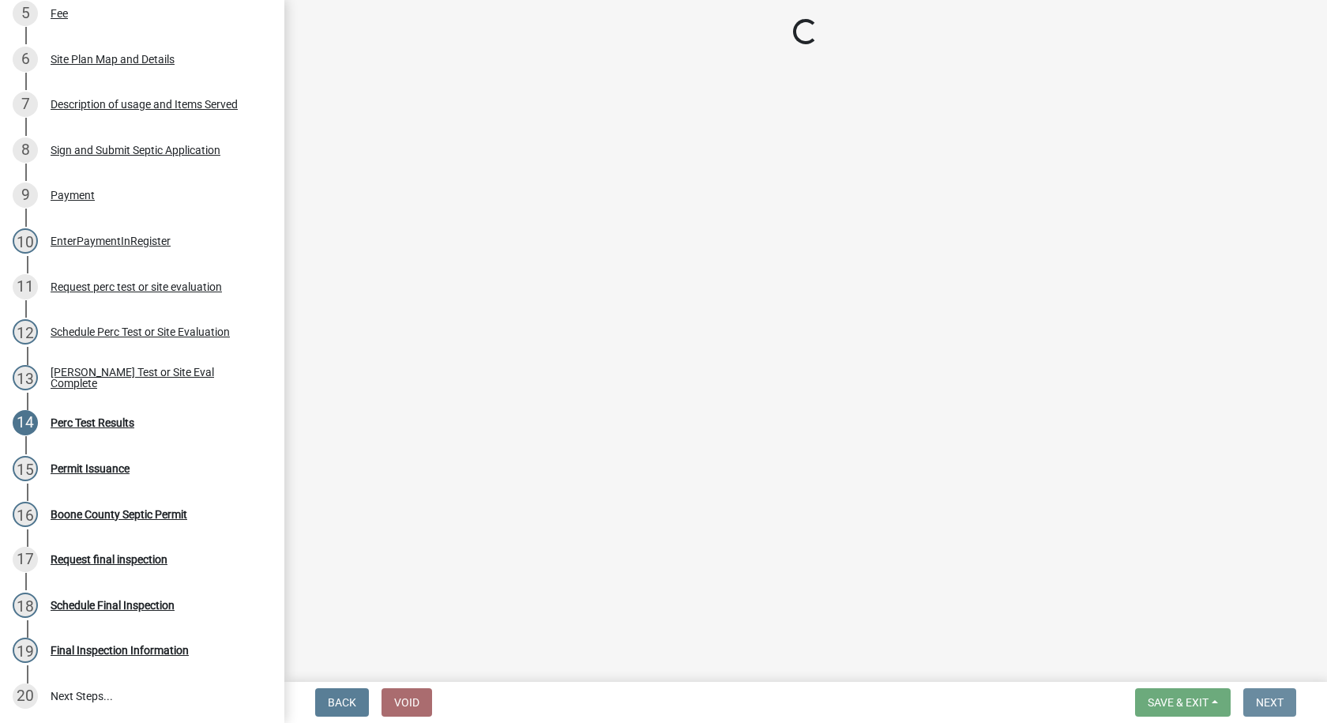
scroll to position [0, 0]
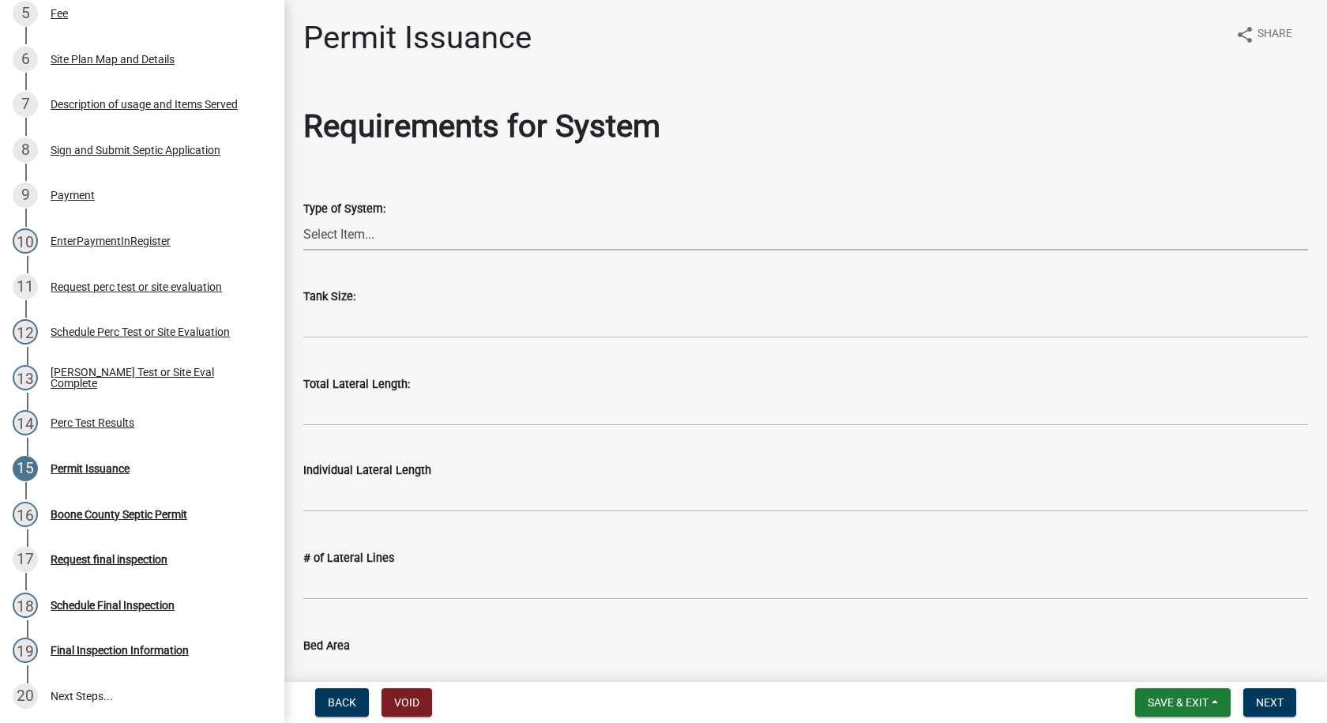
click at [348, 232] on select "Select Item... At grade [GEOGRAPHIC_DATA] Other Peat Sand filter Textile Waterl…" at bounding box center [805, 234] width 1005 height 32
click at [303, 218] on select "Select Item... At grade [GEOGRAPHIC_DATA] Other Peat Sand filter Textile Waterl…" at bounding box center [805, 234] width 1005 height 32
select select "48b175c6-6fd4-4b28-9230-d97fd5b226fb"
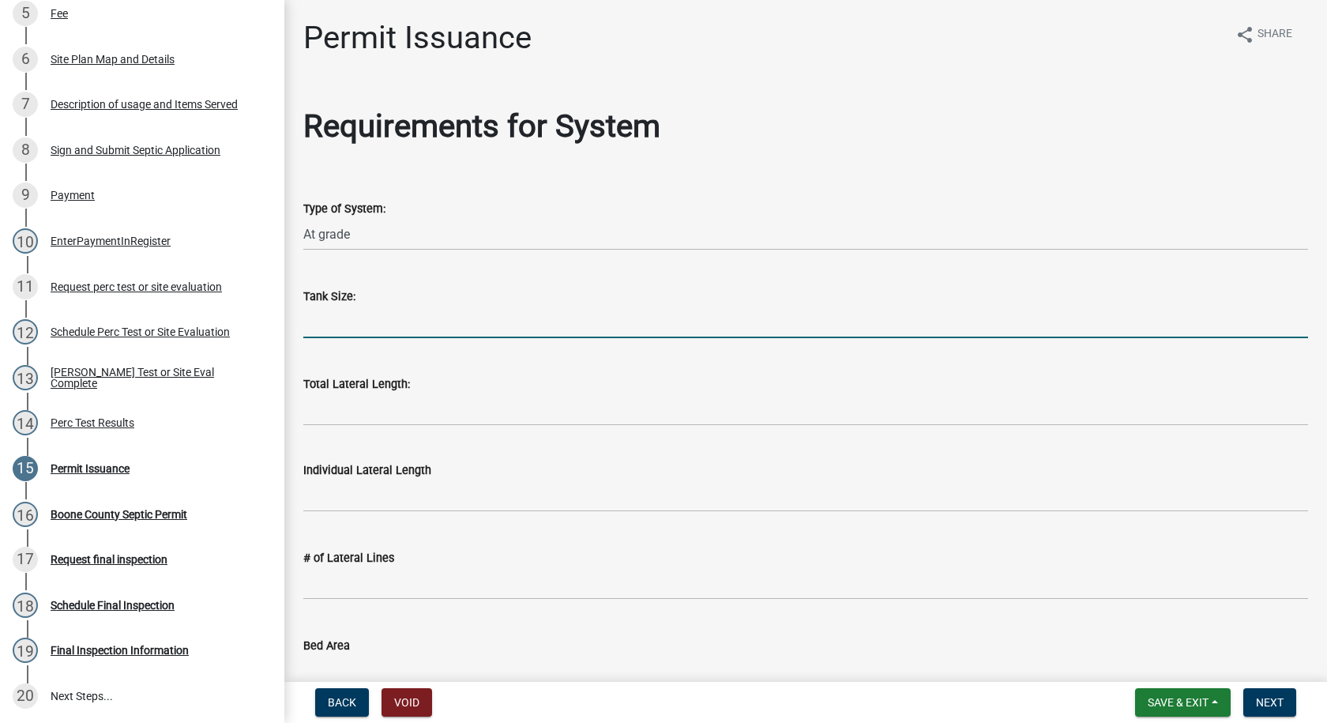
click at [348, 331] on input "text" at bounding box center [805, 322] width 1005 height 32
type input "1250"
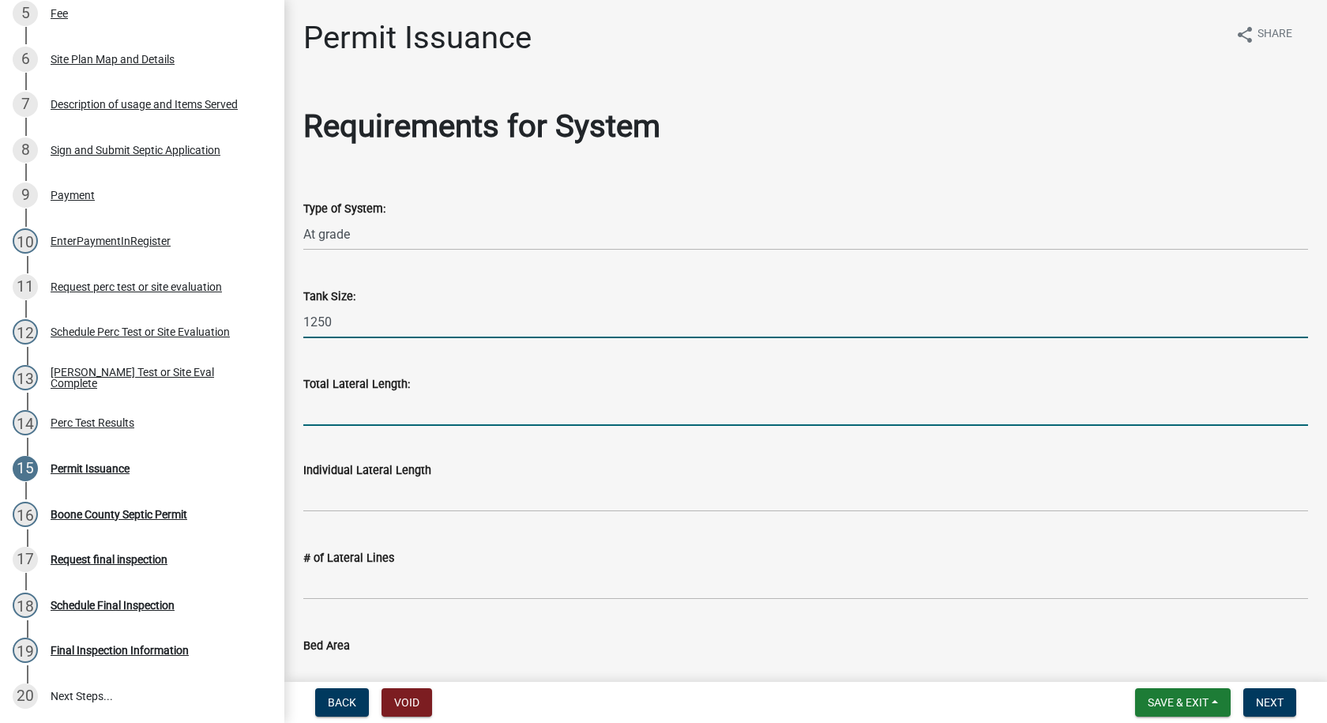
drag, startPoint x: 335, startPoint y: 407, endPoint x: 334, endPoint y: 415, distance: 7.9
click at [335, 407] on input "Total Lateral Length:" at bounding box center [805, 409] width 1005 height 32
type input "0"
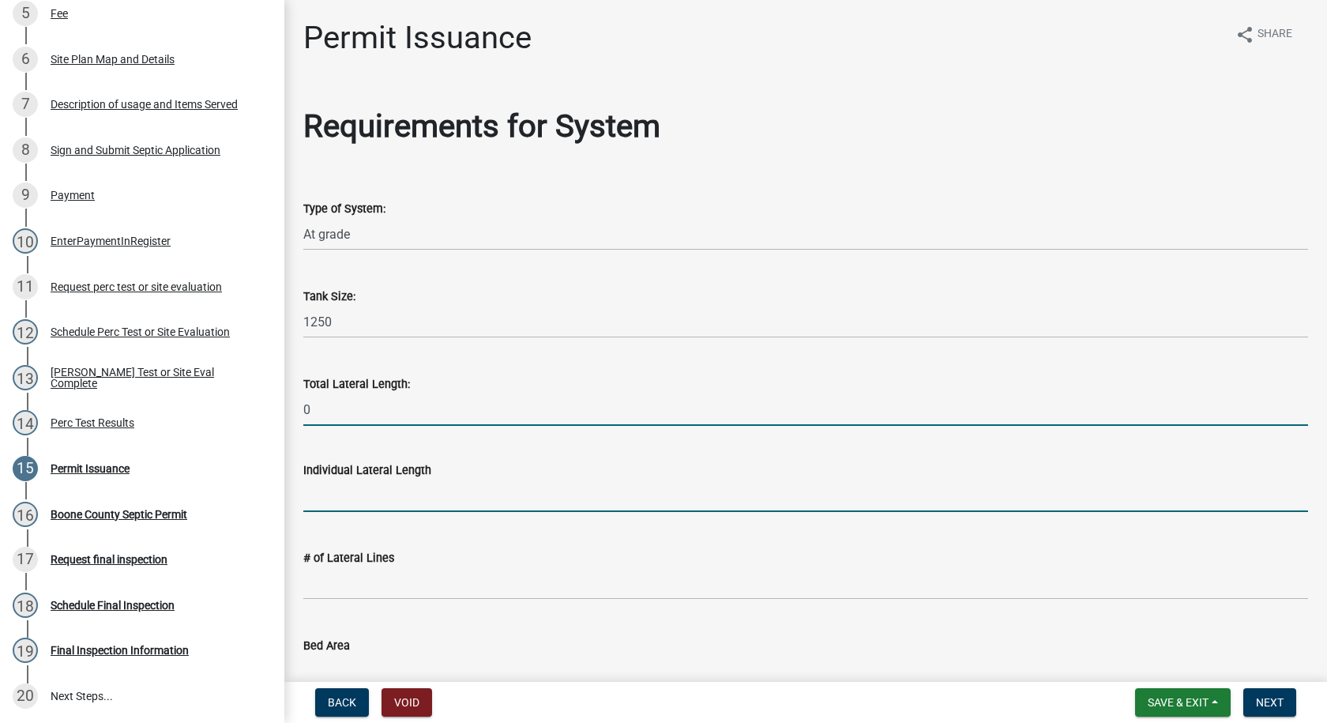
click at [311, 495] on input "text" at bounding box center [805, 496] width 1005 height 32
type input "0"
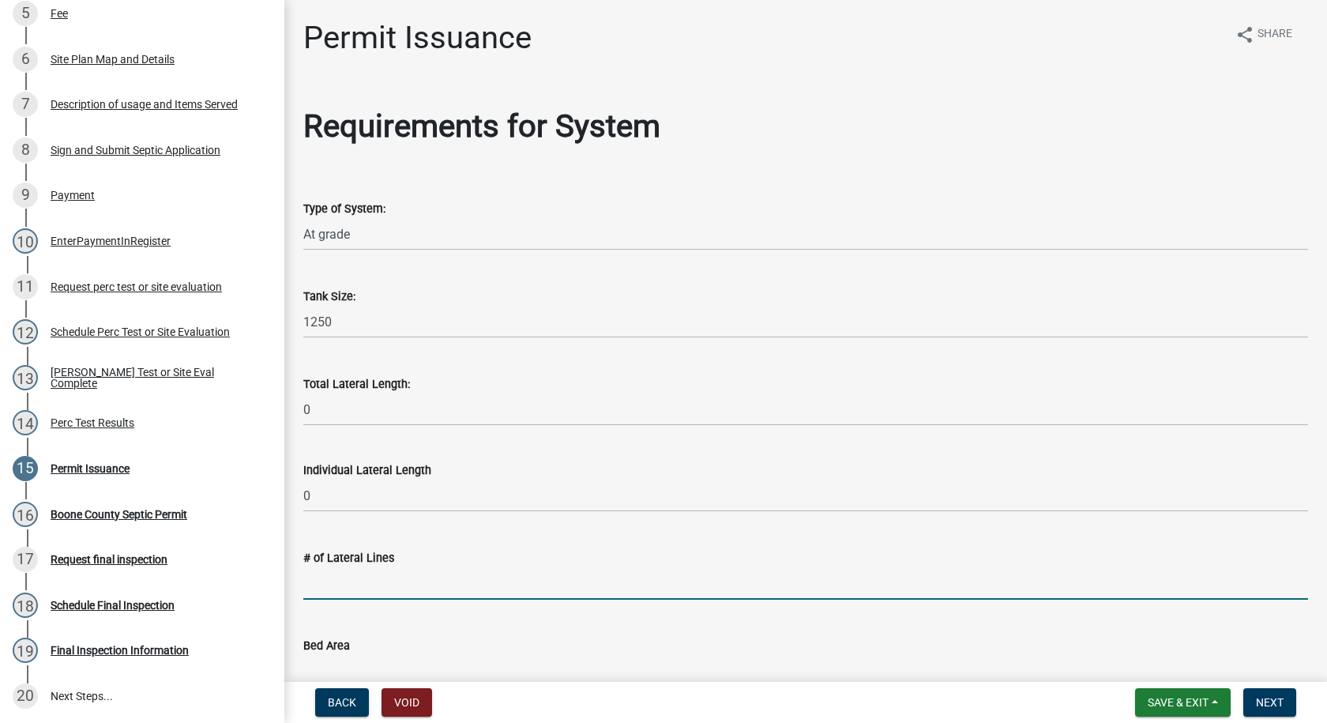
click at [313, 588] on input "text" at bounding box center [805, 583] width 1005 height 32
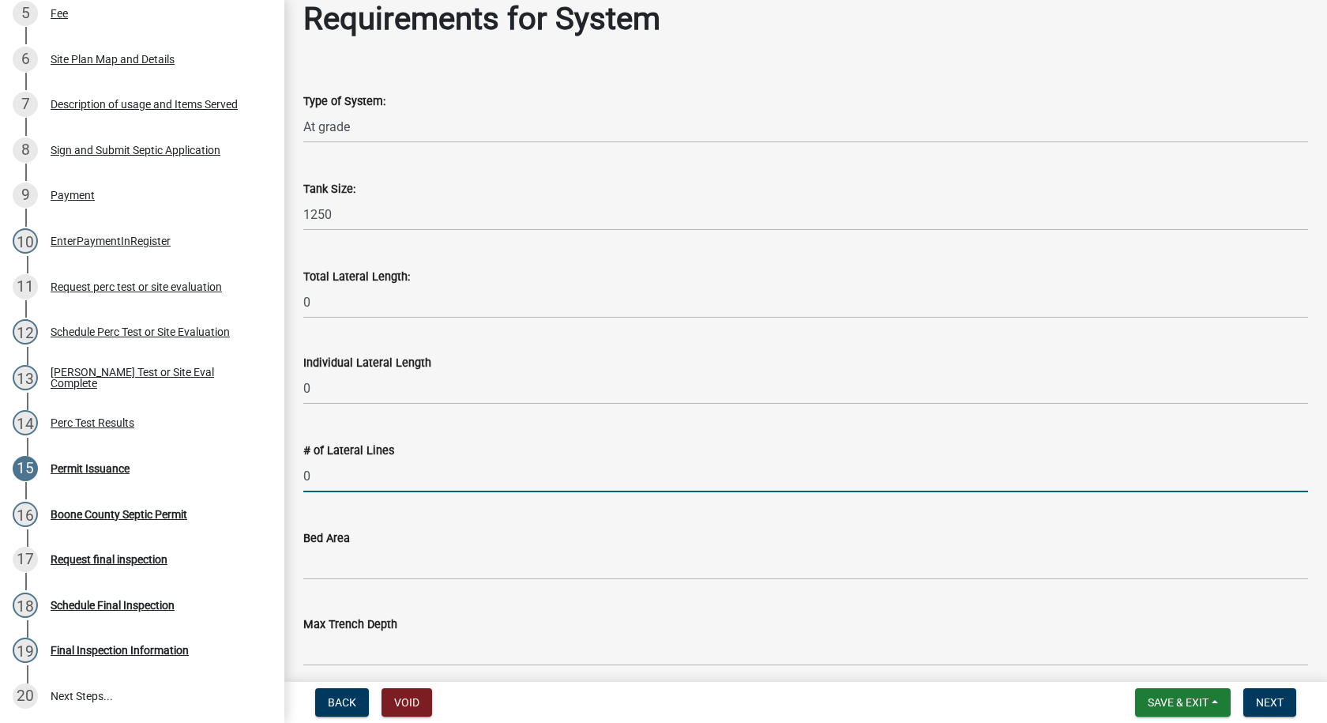
scroll to position [316, 0]
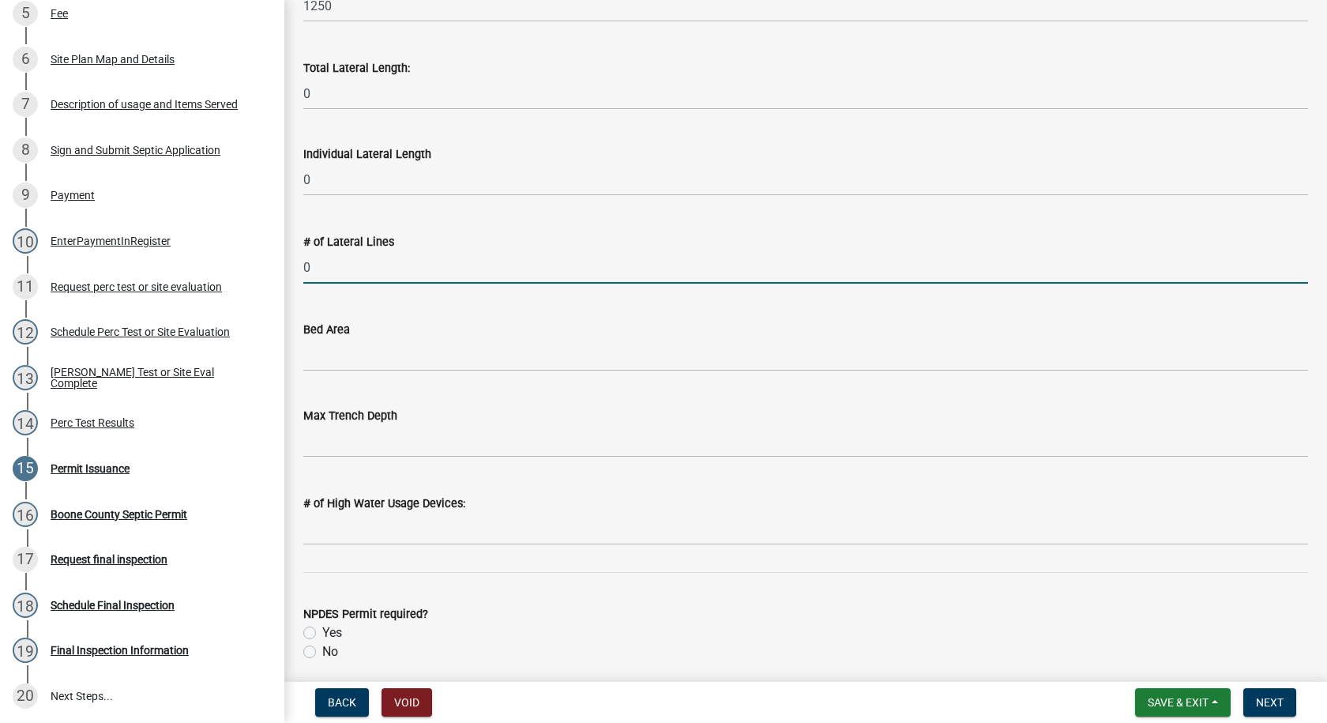
type input "0"
click at [334, 357] on input "Bed Area" at bounding box center [805, 355] width 1005 height 32
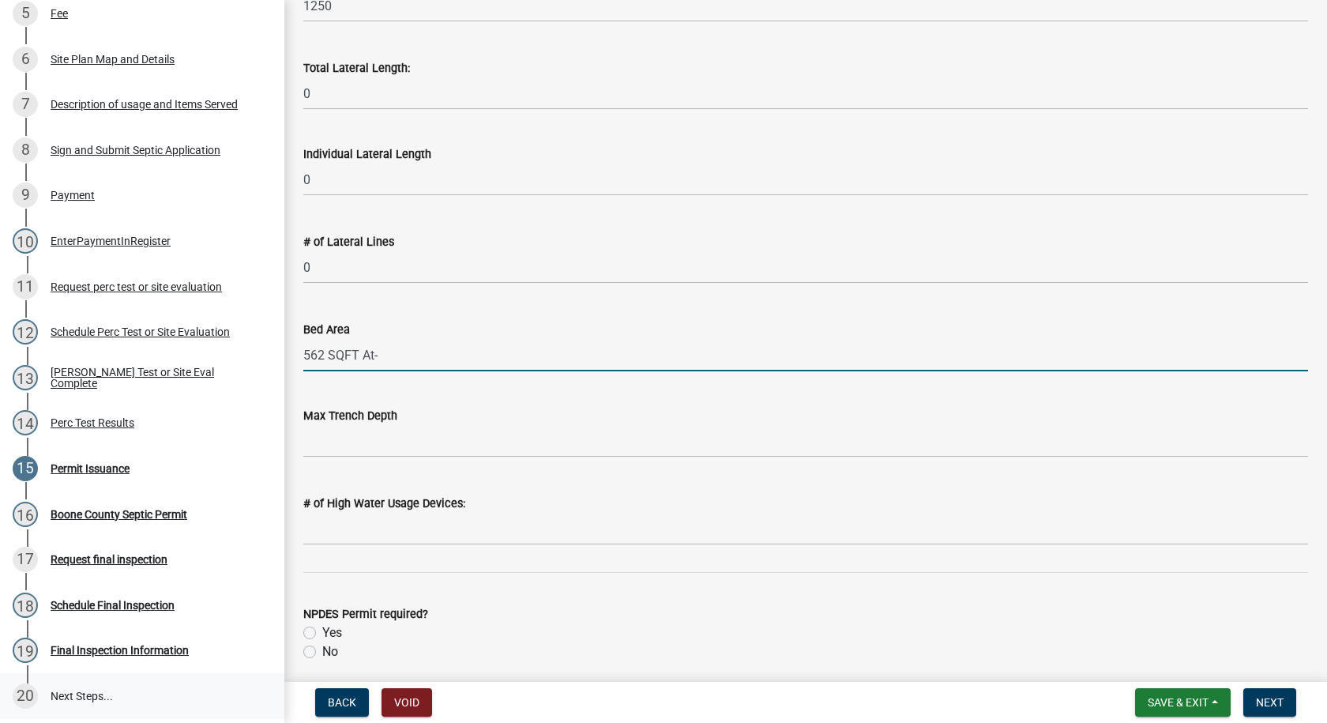
type input "562 SQFT At-"
